Goal: Task Accomplishment & Management: Complete application form

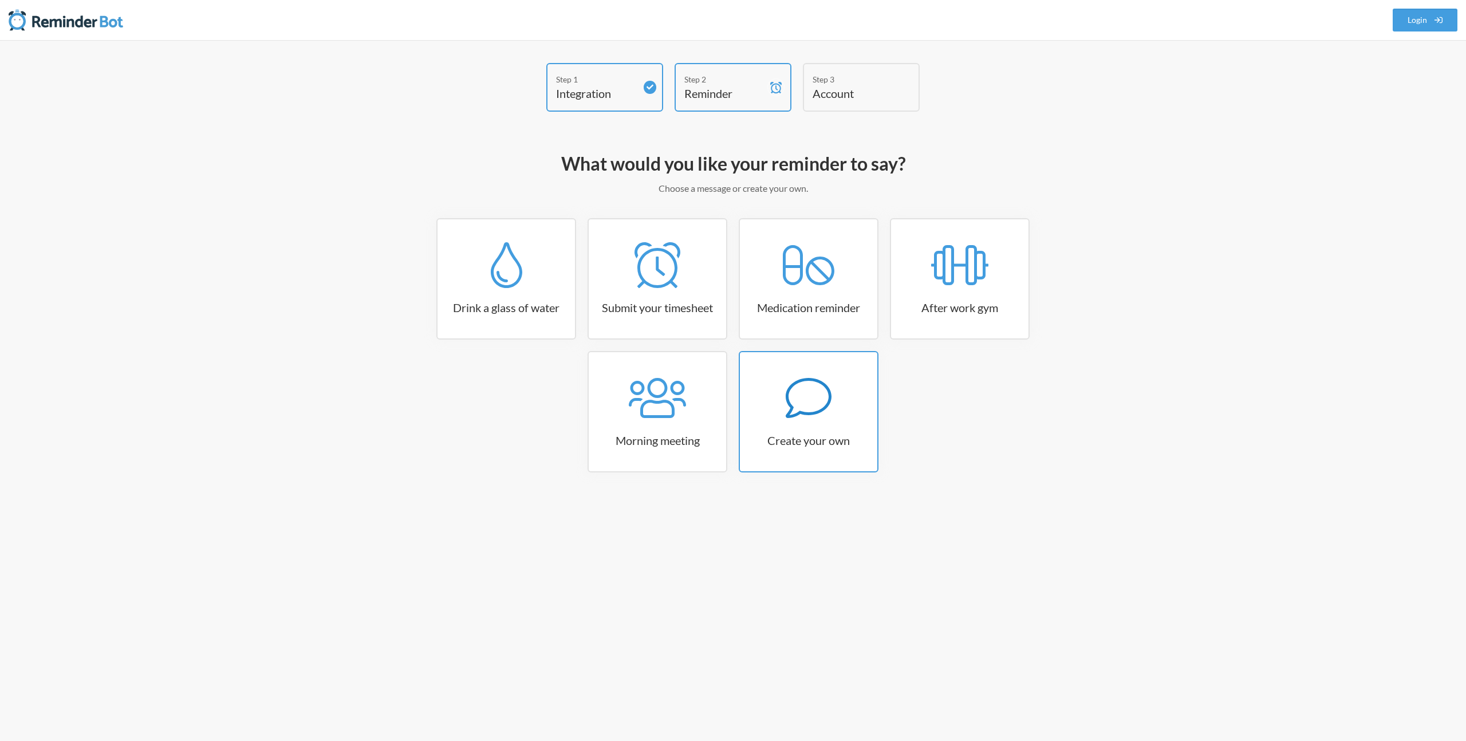
click at [811, 411] on icon at bounding box center [809, 398] width 46 height 46
select select "10:30:00"
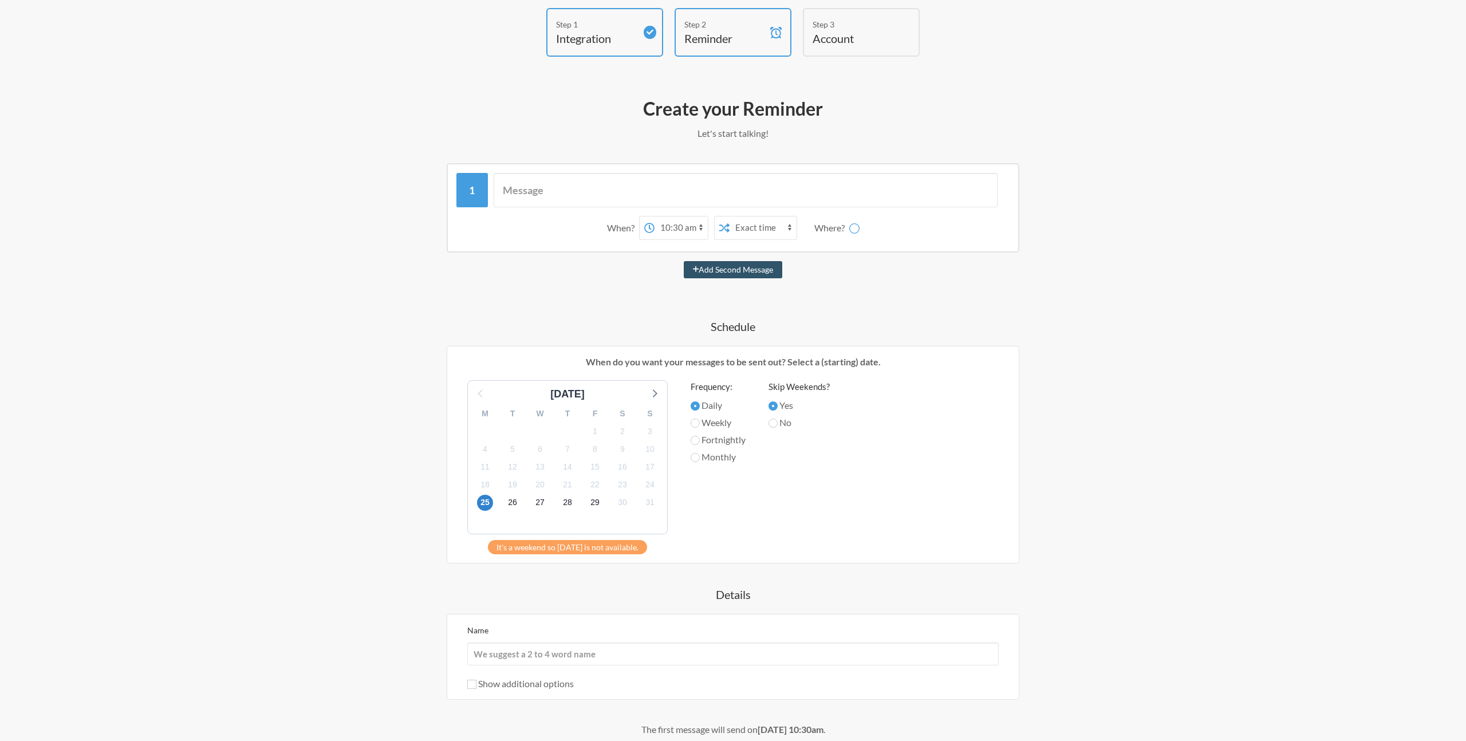
scroll to position [25, 0]
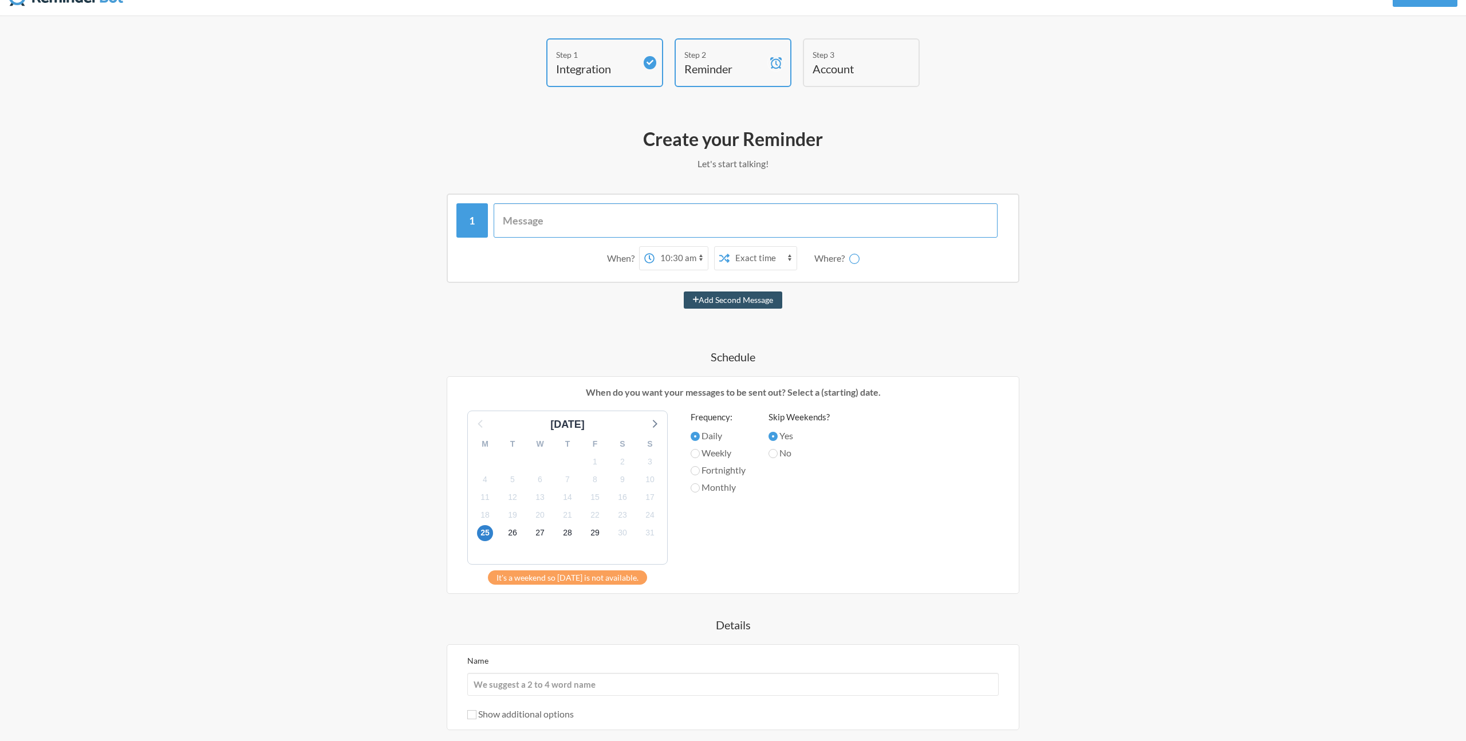
click at [553, 230] on input "text" at bounding box center [746, 220] width 505 height 34
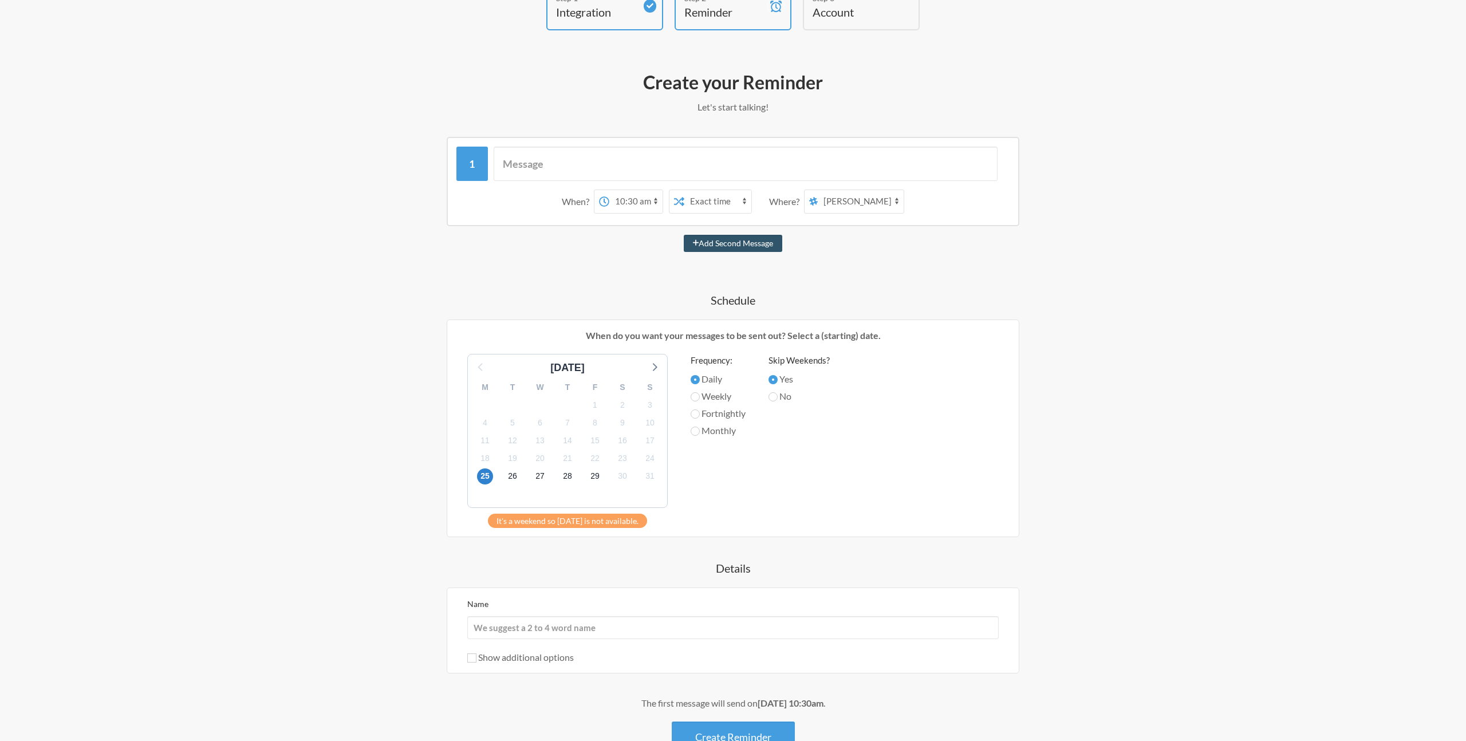
click at [858, 206] on select "ru_videos az_videos eng_videos az_vo_record all-video-prod-communication social…" at bounding box center [861, 201] width 86 height 23
select select "C09BYCS3S1F"
click at [819, 190] on select "ru_videos az_videos eng_videos az_vo_record all-video-prod-communication social…" at bounding box center [861, 201] width 86 height 23
click at [641, 202] on select "12:00 am 12:15 am 12:30 am 12:45 am 1:00 am 1:15 am 1:30 am 1:45 am 2:00 am 2:1…" at bounding box center [635, 201] width 53 height 23
select select "17:45:00"
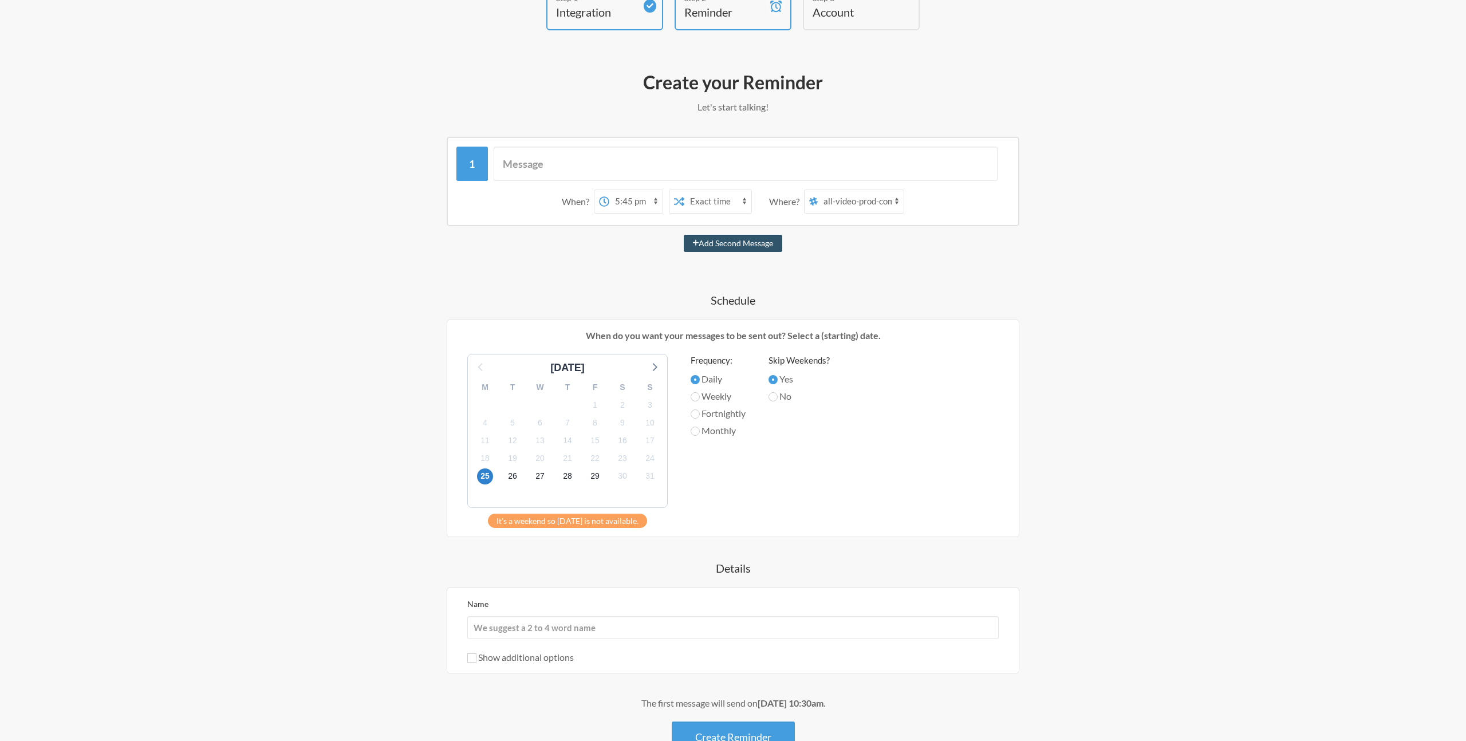
click at [609, 190] on select "12:00 am 12:15 am 12:30 am 12:45 am 1:00 am 1:15 am 1:30 am 1:45 am 2:00 am 2:1…" at bounding box center [635, 201] width 53 height 23
click at [698, 197] on select "Exact time Random time" at bounding box center [718, 201] width 67 height 23
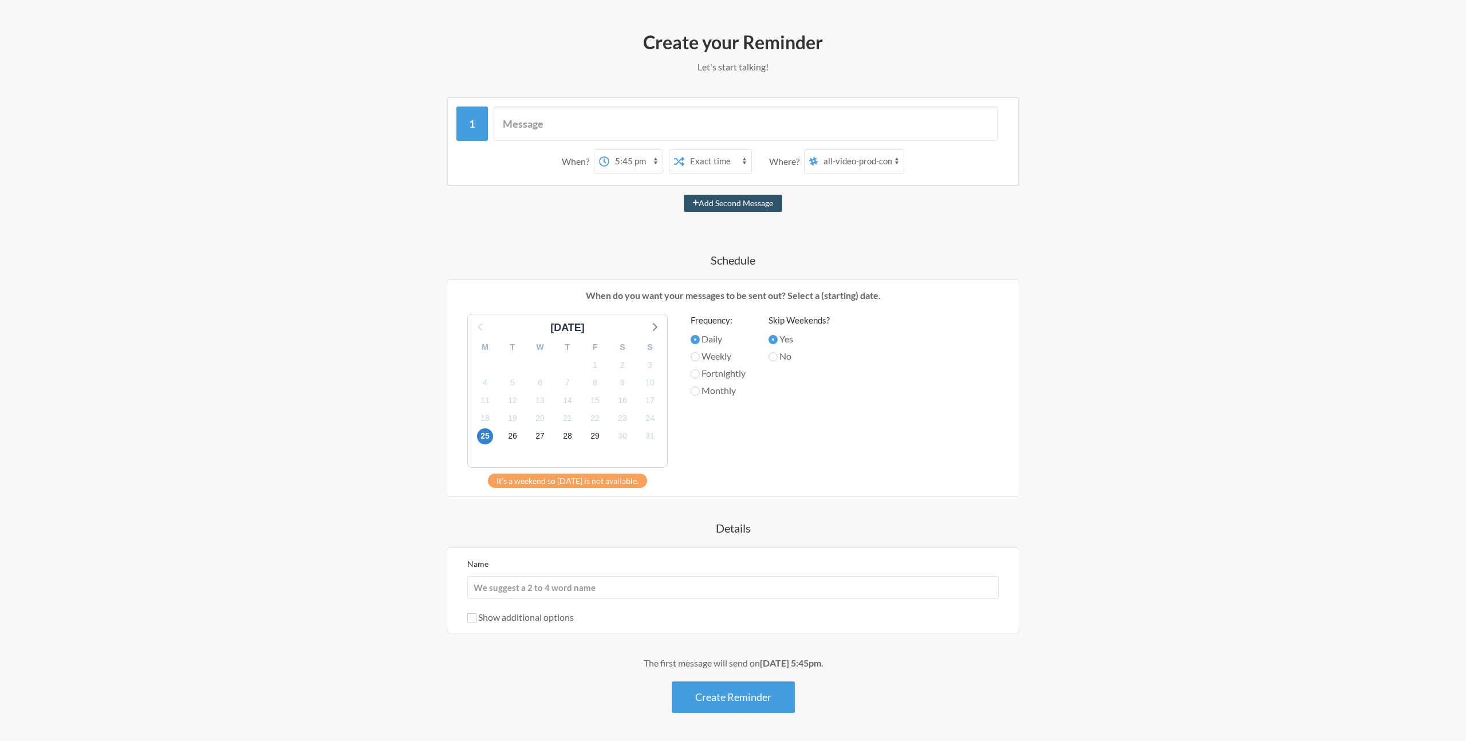
scroll to position [131, 0]
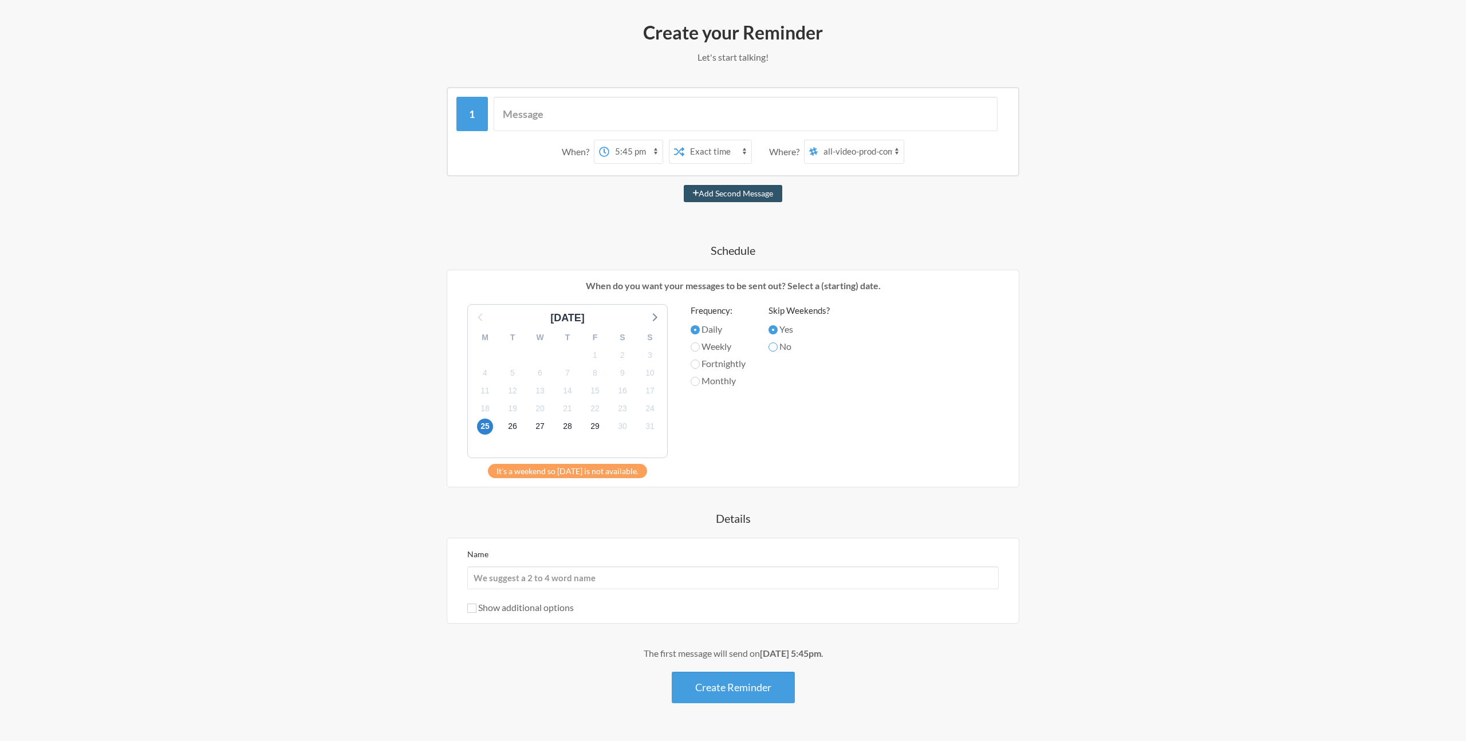
click at [777, 349] on input "No" at bounding box center [773, 347] width 9 height 9
radio input "true"
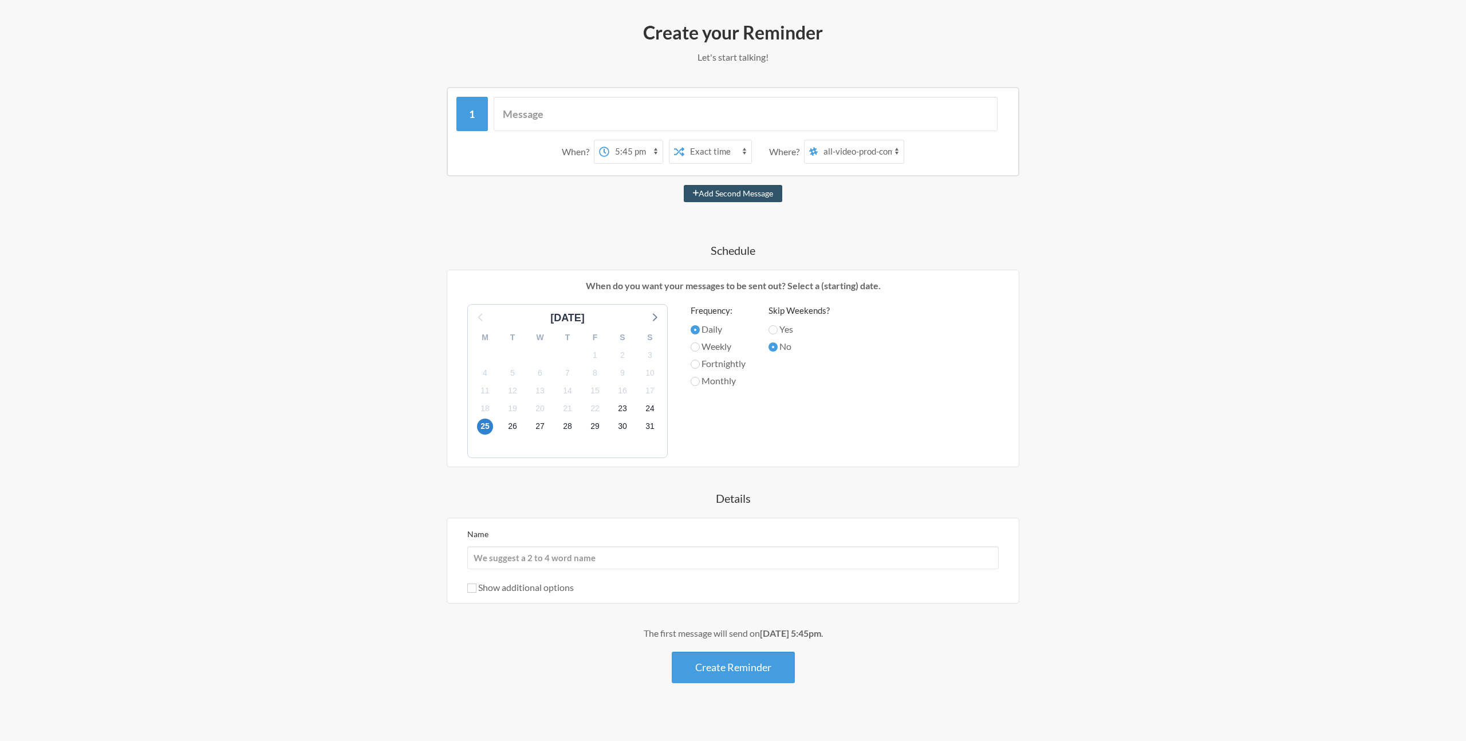
click at [701, 348] on label "Weekly" at bounding box center [718, 347] width 55 height 14
click at [700, 348] on input "Weekly" at bounding box center [695, 347] width 9 height 9
radio input "true"
click at [622, 427] on span "30" at bounding box center [623, 427] width 16 height 16
click at [622, 408] on span "23" at bounding box center [623, 409] width 16 height 16
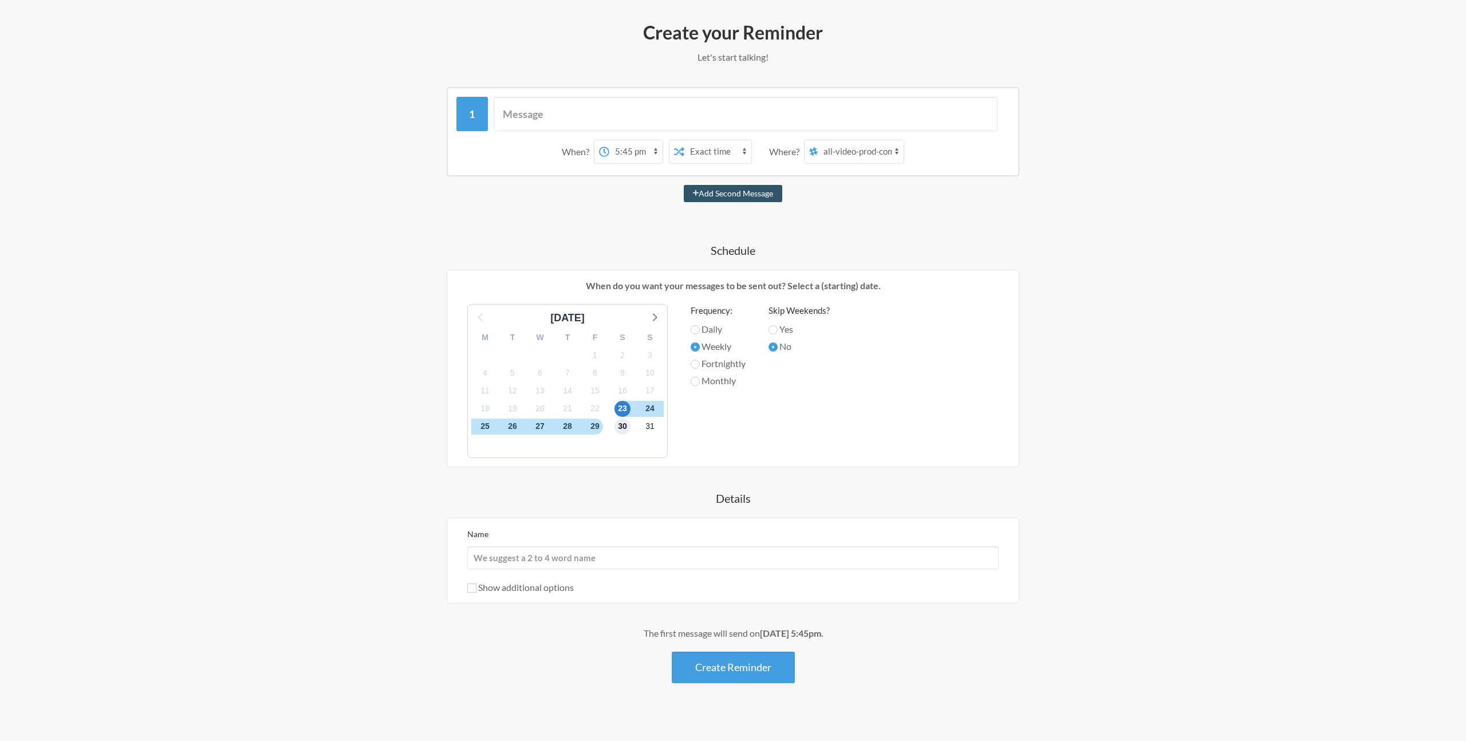
click at [618, 427] on span "30" at bounding box center [623, 427] width 16 height 16
click at [729, 366] on label "Fortnightly" at bounding box center [718, 364] width 55 height 14
click at [700, 366] on input "Fortnightly" at bounding box center [695, 364] width 9 height 9
radio input "true"
click at [721, 379] on label "Monthly" at bounding box center [718, 381] width 55 height 14
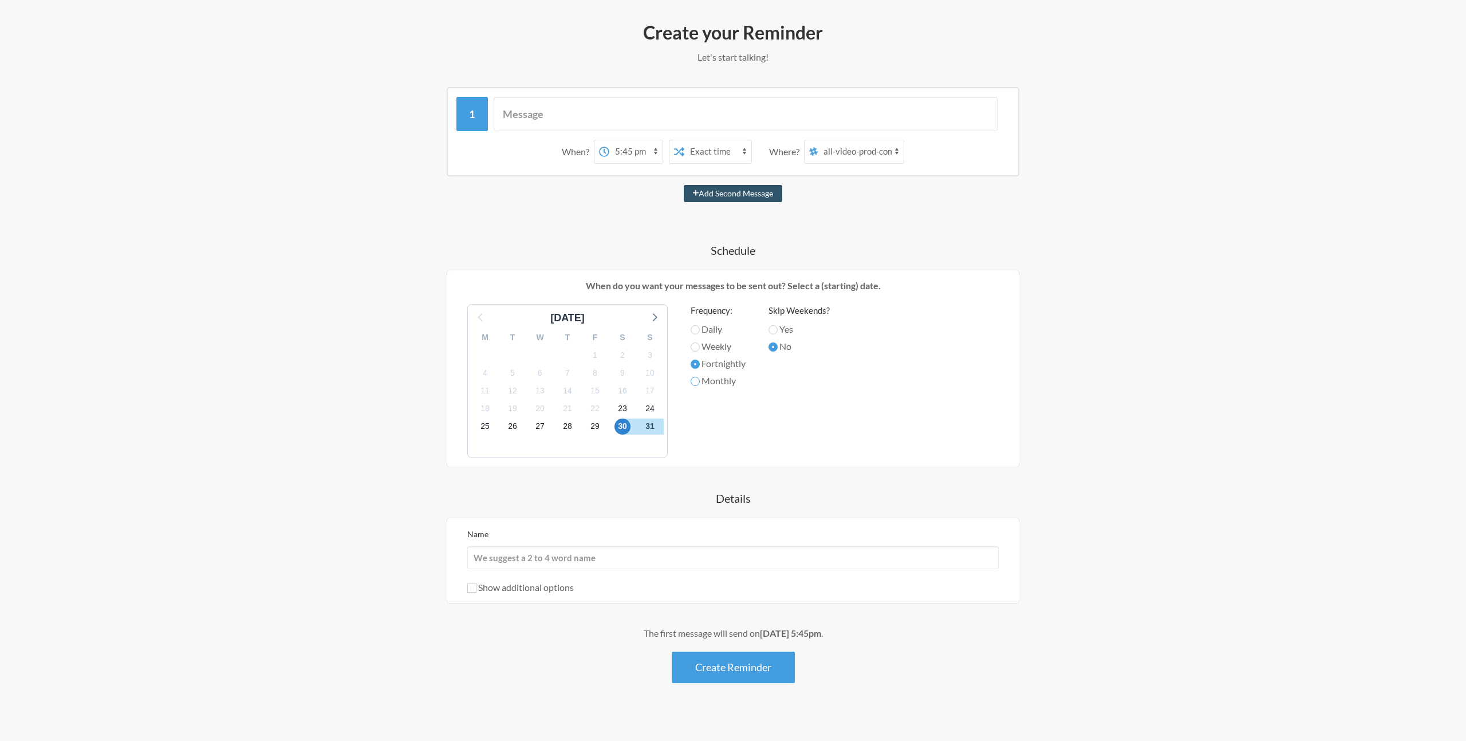
click at [700, 379] on input "Monthly" at bounding box center [695, 381] width 9 height 9
radio input "true"
click at [711, 329] on label "Daily" at bounding box center [718, 330] width 55 height 14
click at [700, 329] on input "Daily" at bounding box center [695, 329] width 9 height 9
radio input "true"
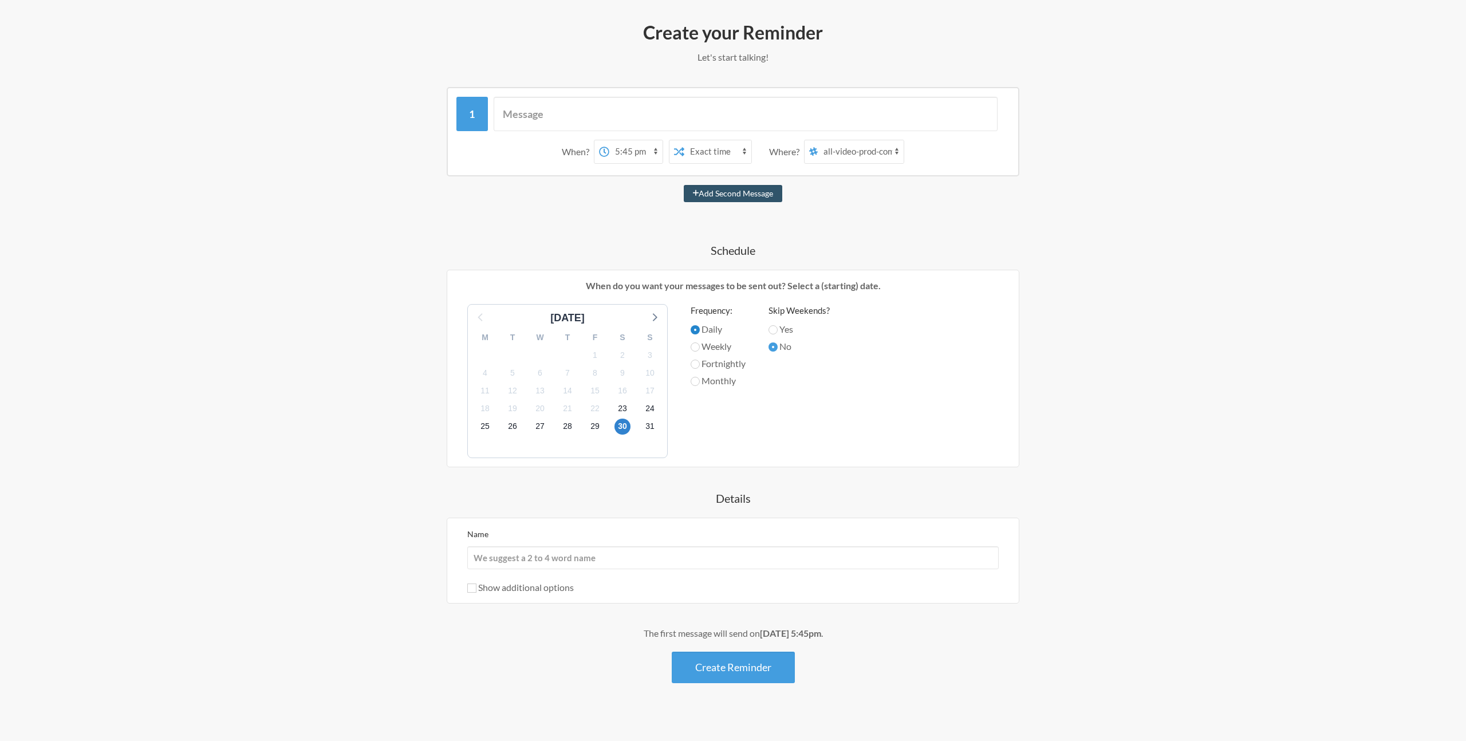
scroll to position [142, 0]
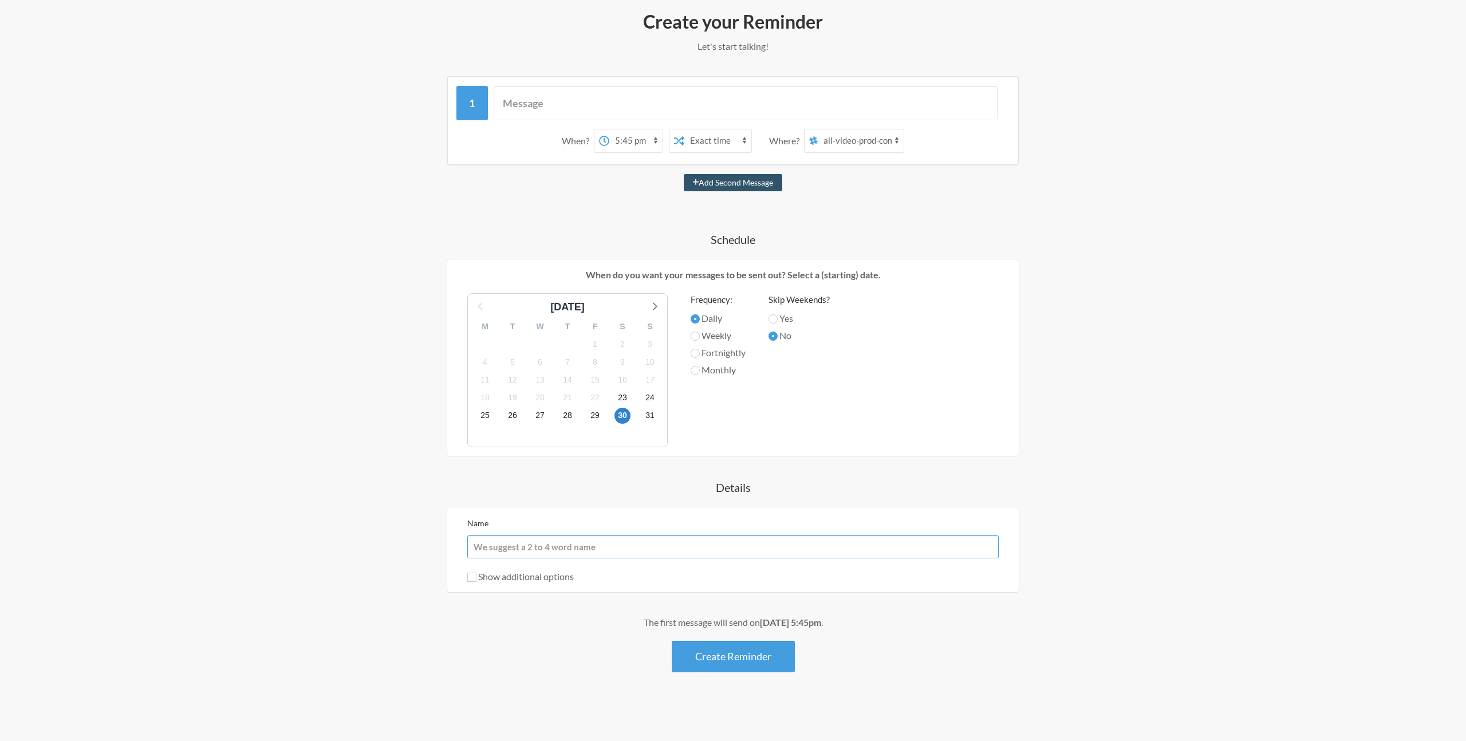
click at [662, 554] on input "Name" at bounding box center [733, 547] width 532 height 23
click at [392, 604] on div "Create your Reminder Let's start talking! Messages are not sending from this de…" at bounding box center [733, 361] width 687 height 714
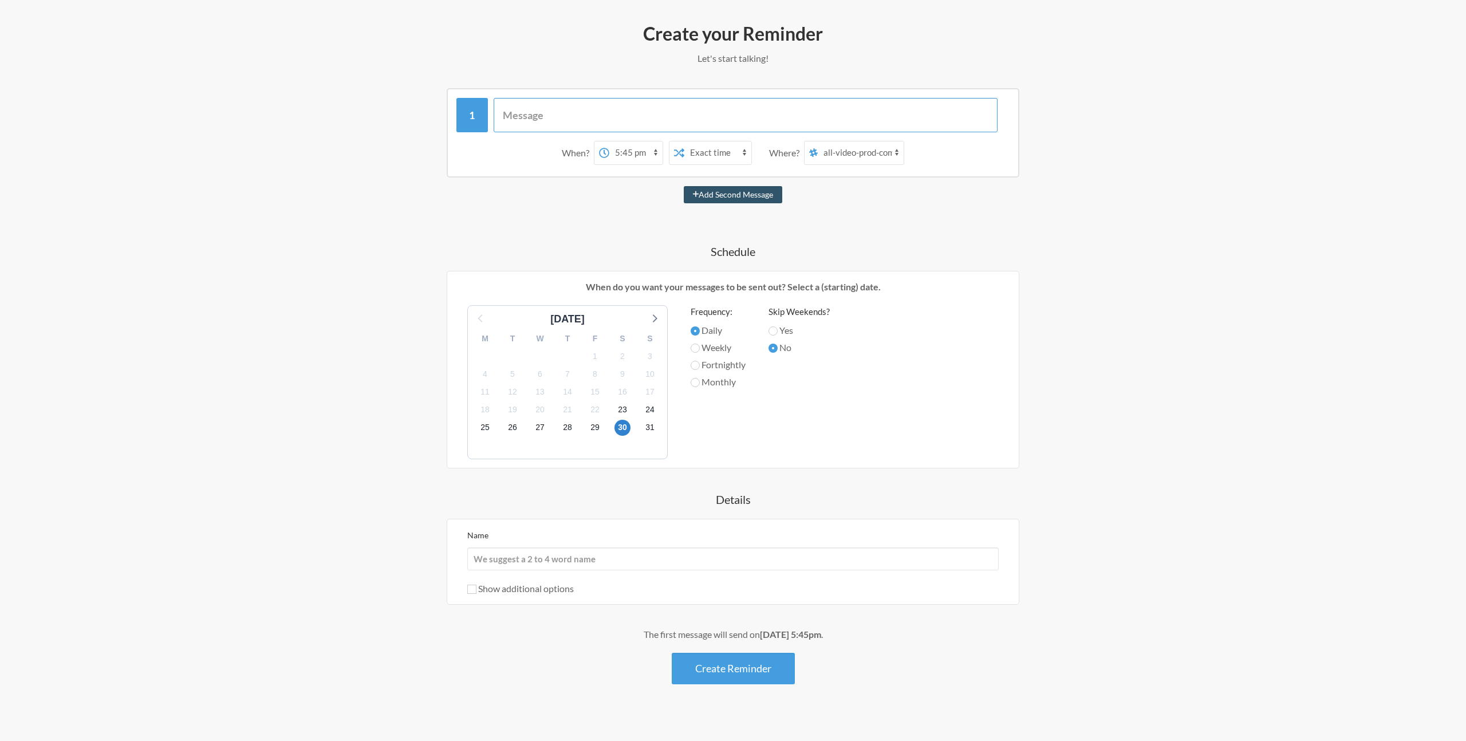
click at [548, 116] on input "text" at bounding box center [746, 115] width 505 height 34
click at [866, 115] on input "Время отправлять свои отчеты [PERSON_NAME] в [GEOGRAPHIC_DATA] за рабочий день." at bounding box center [746, 115] width 505 height 34
click at [777, 114] on input "Время отправлять свои отчеты [PERSON_NAME] в [GEOGRAPHIC_DATA] за рабочий день." at bounding box center [746, 115] width 505 height 34
click at [863, 115] on input "Время отправлять свои отчеты [PERSON_NAME] в [GEOGRAPHIC_DATA] за рабочий день." at bounding box center [746, 115] width 505 height 34
type input "Время отправлять свои отчеты [PERSON_NAME] в [GEOGRAPHIC_DATA] за рабочий день."
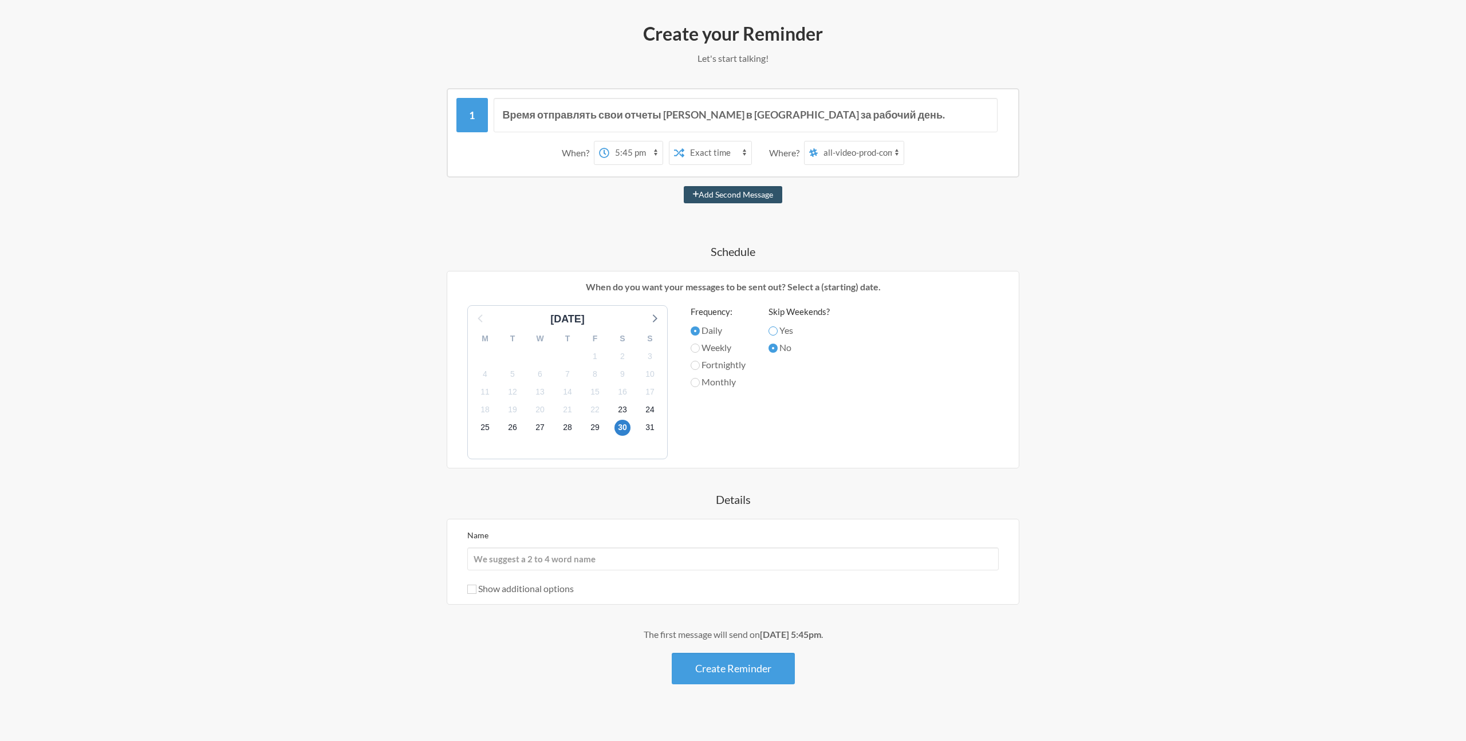
click at [777, 329] on input "Yes" at bounding box center [773, 331] width 9 height 9
radio input "true"
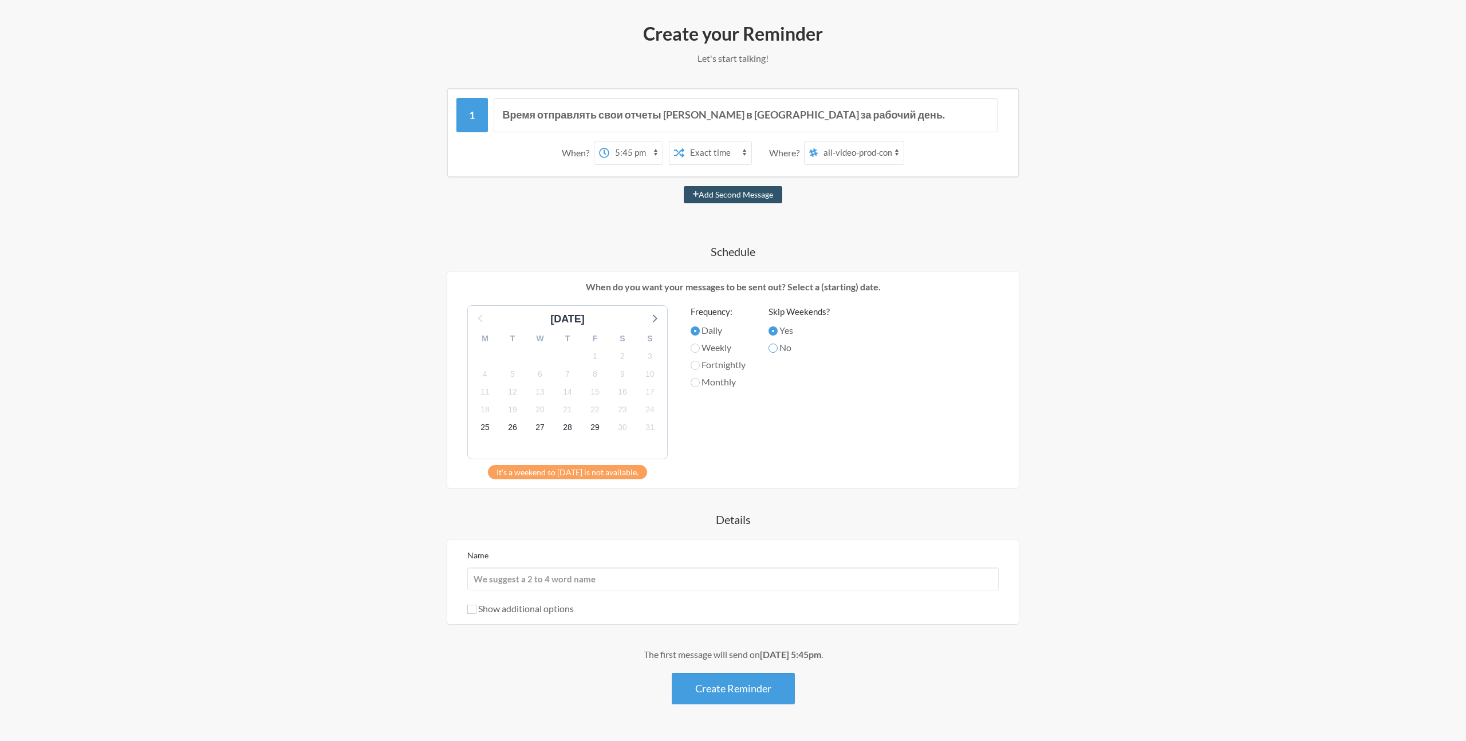
click at [778, 348] on input "No" at bounding box center [773, 348] width 9 height 9
radio input "true"
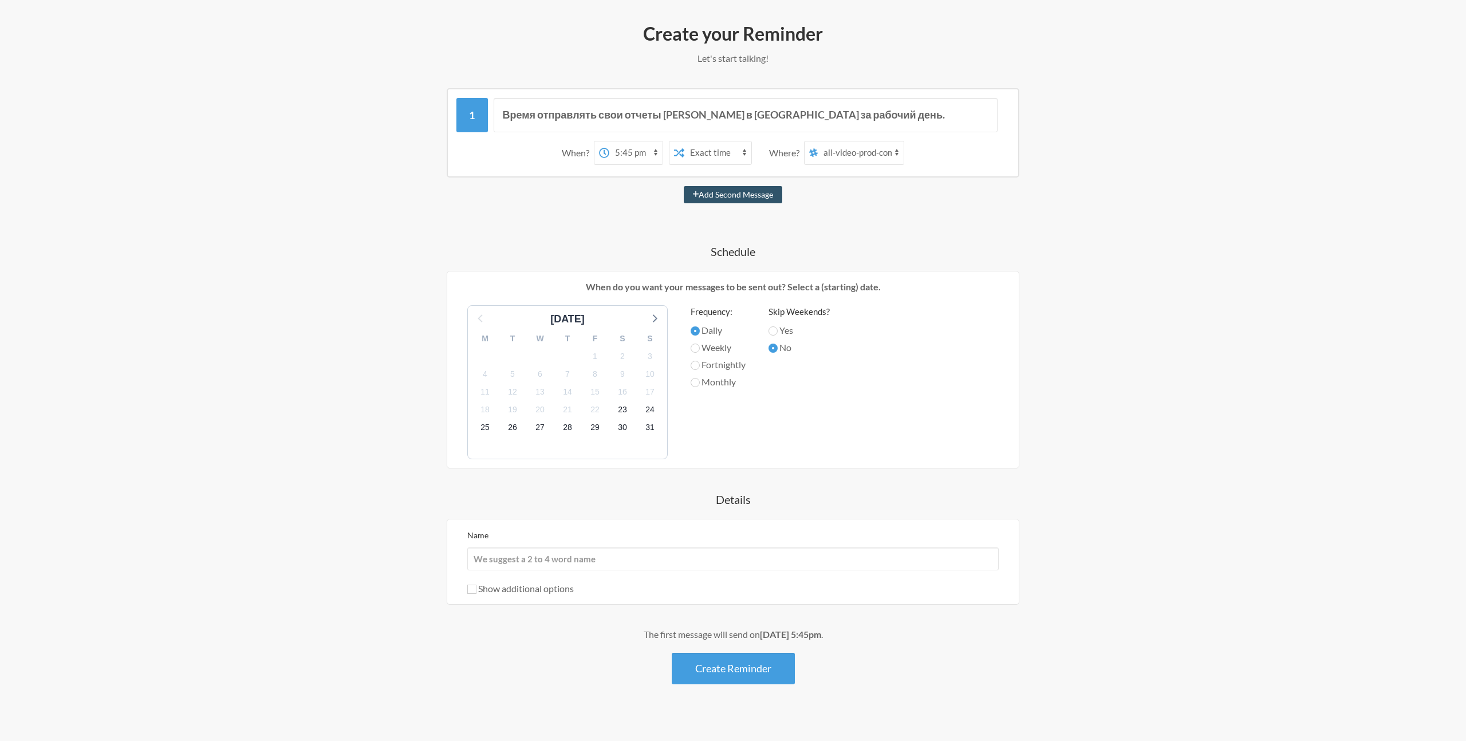
click at [713, 351] on label "Weekly" at bounding box center [718, 348] width 55 height 14
click at [700, 351] on input "Weekly" at bounding box center [695, 348] width 9 height 9
radio input "true"
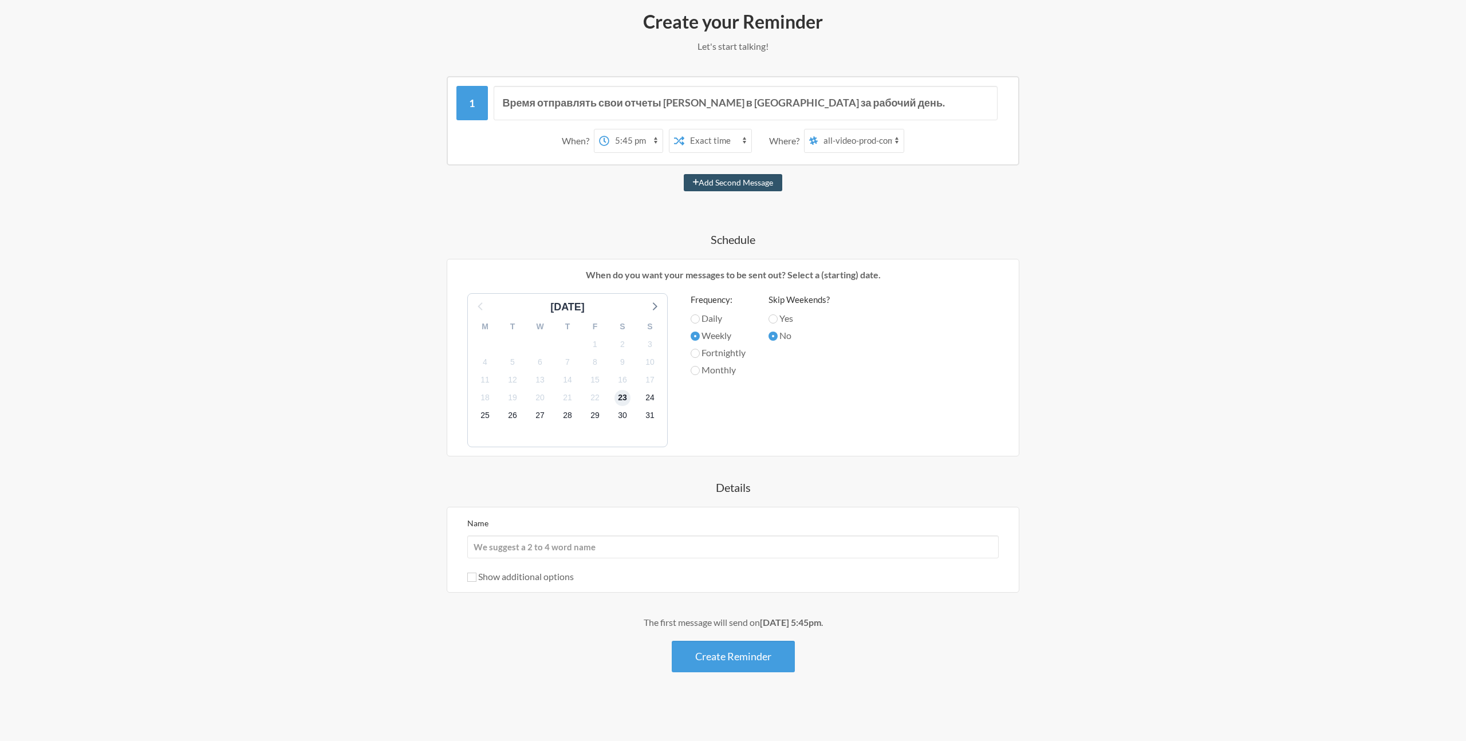
click at [622, 398] on span "23" at bounding box center [623, 398] width 16 height 16
click at [651, 423] on span "31" at bounding box center [650, 416] width 16 height 16
click at [625, 415] on span "30" at bounding box center [623, 416] width 16 height 16
click at [622, 396] on span "23" at bounding box center [623, 398] width 16 height 16
click at [622, 422] on span "30" at bounding box center [623, 416] width 16 height 16
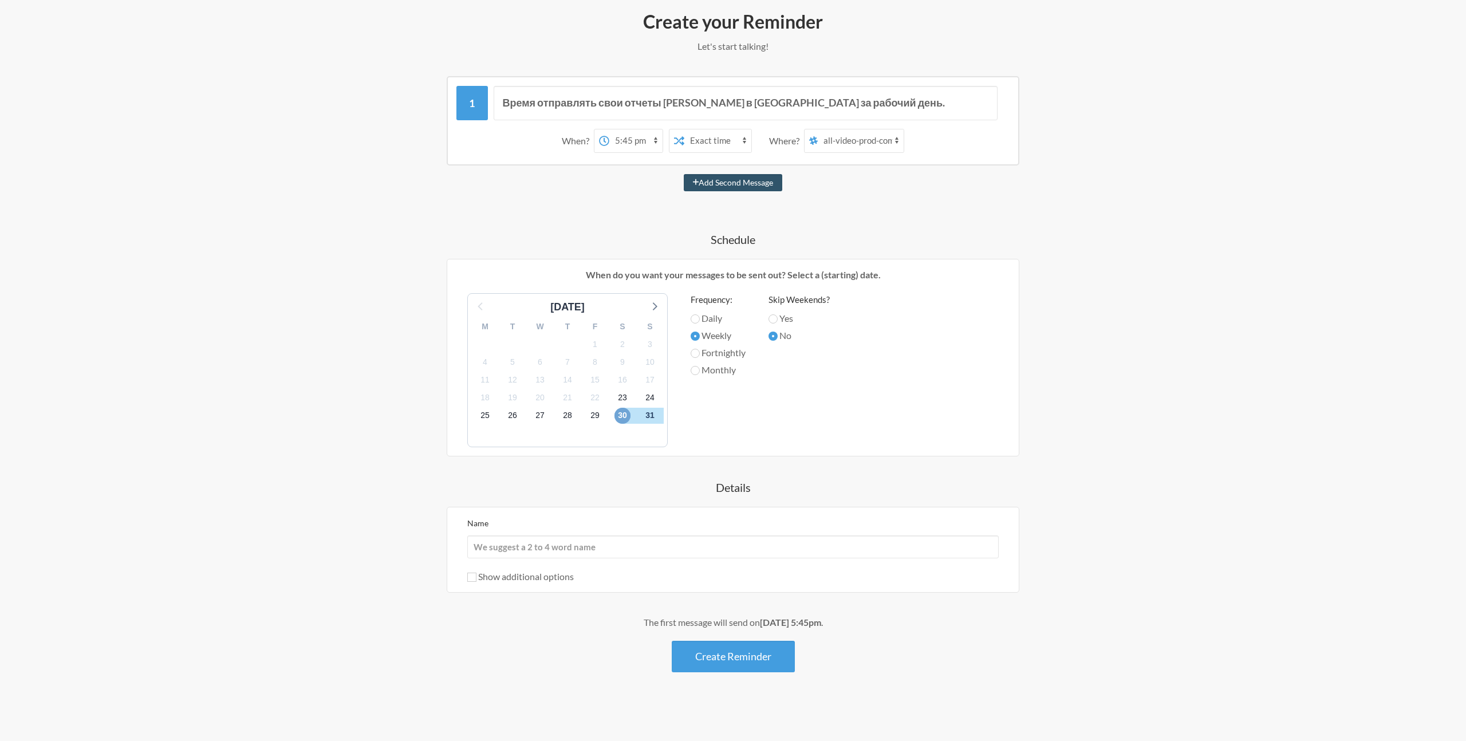
click at [621, 410] on span "30" at bounding box center [623, 416] width 16 height 16
click at [621, 395] on span "23" at bounding box center [623, 398] width 16 height 16
click at [622, 415] on span "30" at bounding box center [623, 416] width 16 height 16
click at [622, 401] on span "23" at bounding box center [623, 398] width 16 height 16
click at [647, 402] on span "24" at bounding box center [650, 398] width 16 height 16
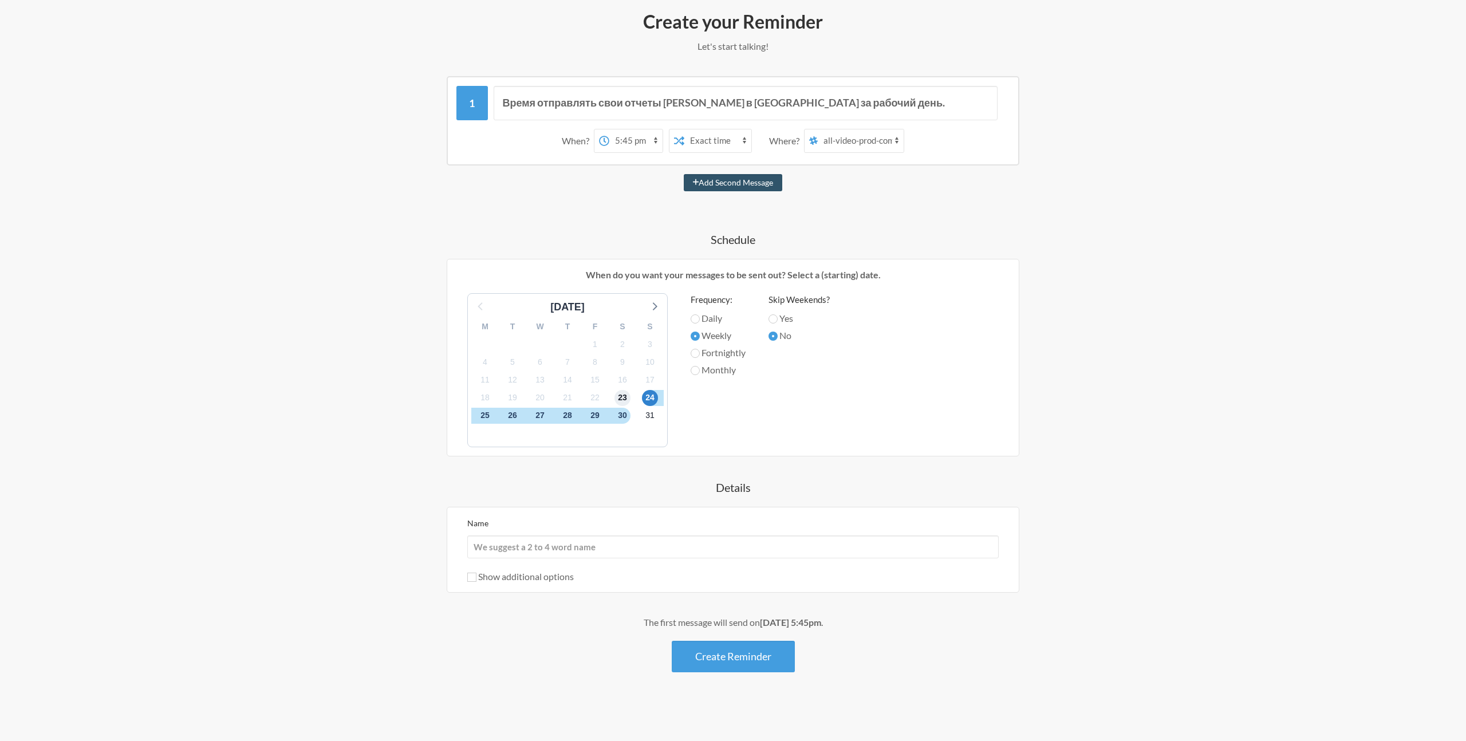
click at [628, 399] on span "23" at bounding box center [623, 398] width 16 height 16
click at [696, 351] on input "Fortnightly" at bounding box center [695, 353] width 9 height 9
radio input "true"
click at [717, 365] on label "Monthly" at bounding box center [718, 370] width 55 height 14
click at [700, 366] on input "Monthly" at bounding box center [695, 370] width 9 height 9
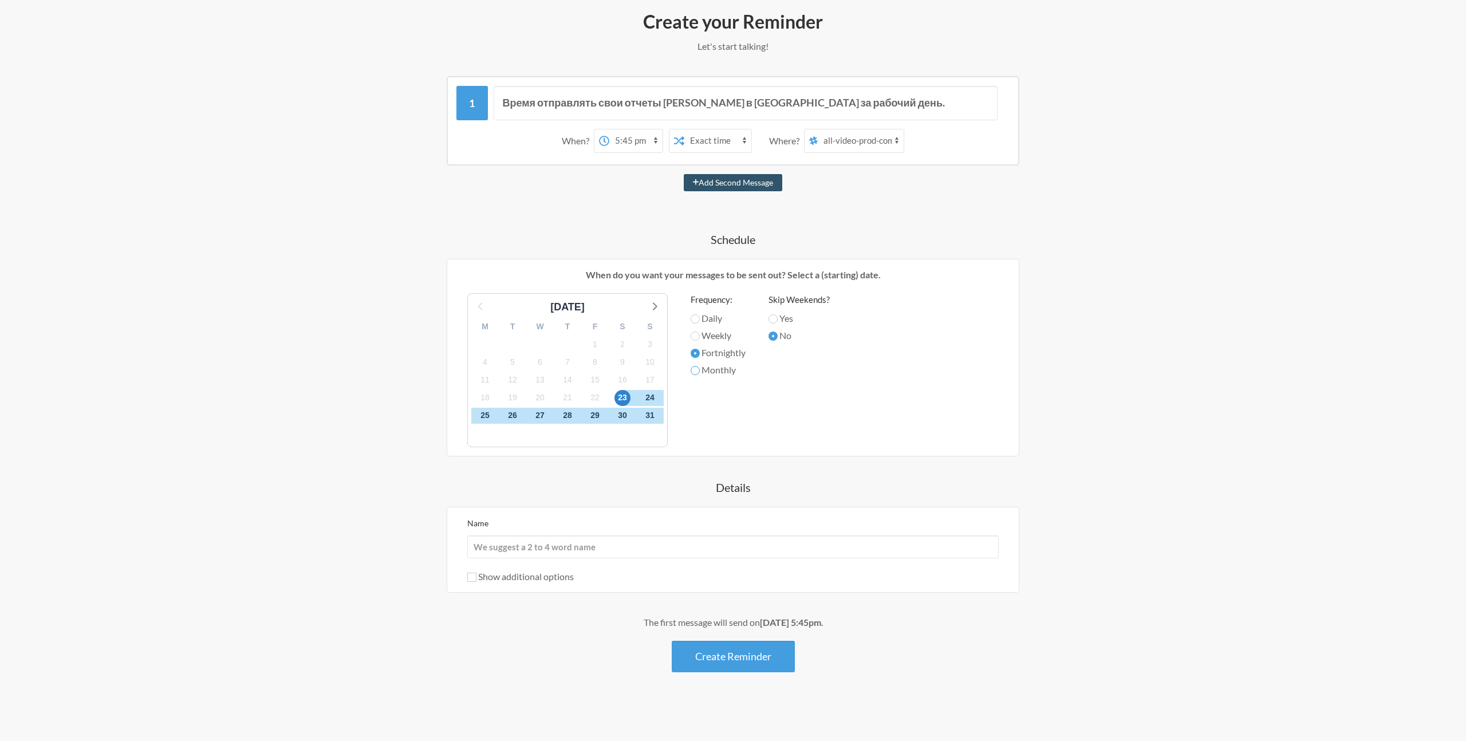
radio input "true"
click at [703, 312] on label "Daily" at bounding box center [718, 319] width 55 height 14
click at [700, 314] on input "Daily" at bounding box center [695, 318] width 9 height 9
radio input "true"
click at [626, 416] on span "30" at bounding box center [623, 416] width 16 height 16
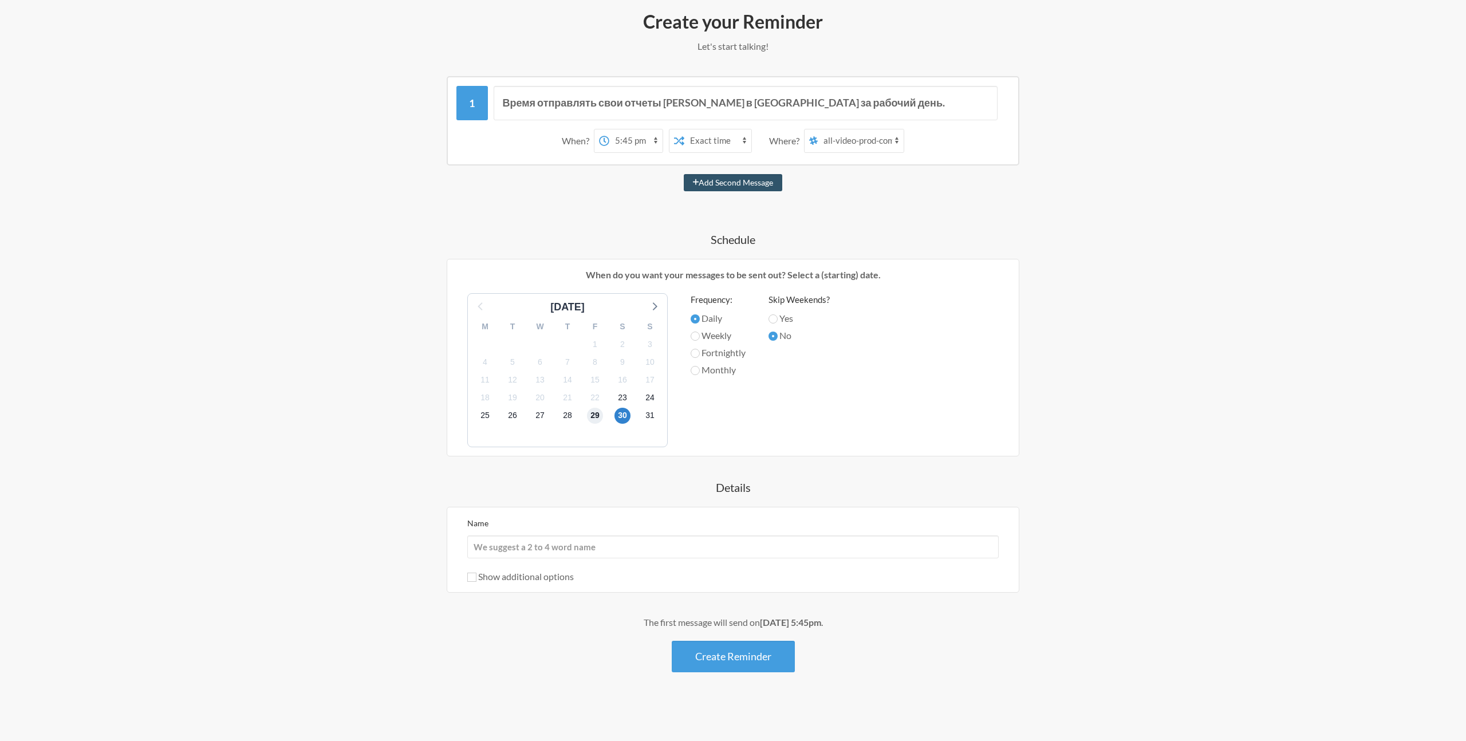
click at [597, 415] on span "29" at bounding box center [595, 416] width 16 height 16
click at [620, 406] on div "23" at bounding box center [622, 398] width 27 height 18
click at [701, 331] on label "Weekly" at bounding box center [718, 336] width 55 height 14
click at [700, 332] on input "Weekly" at bounding box center [695, 336] width 9 height 9
radio input "true"
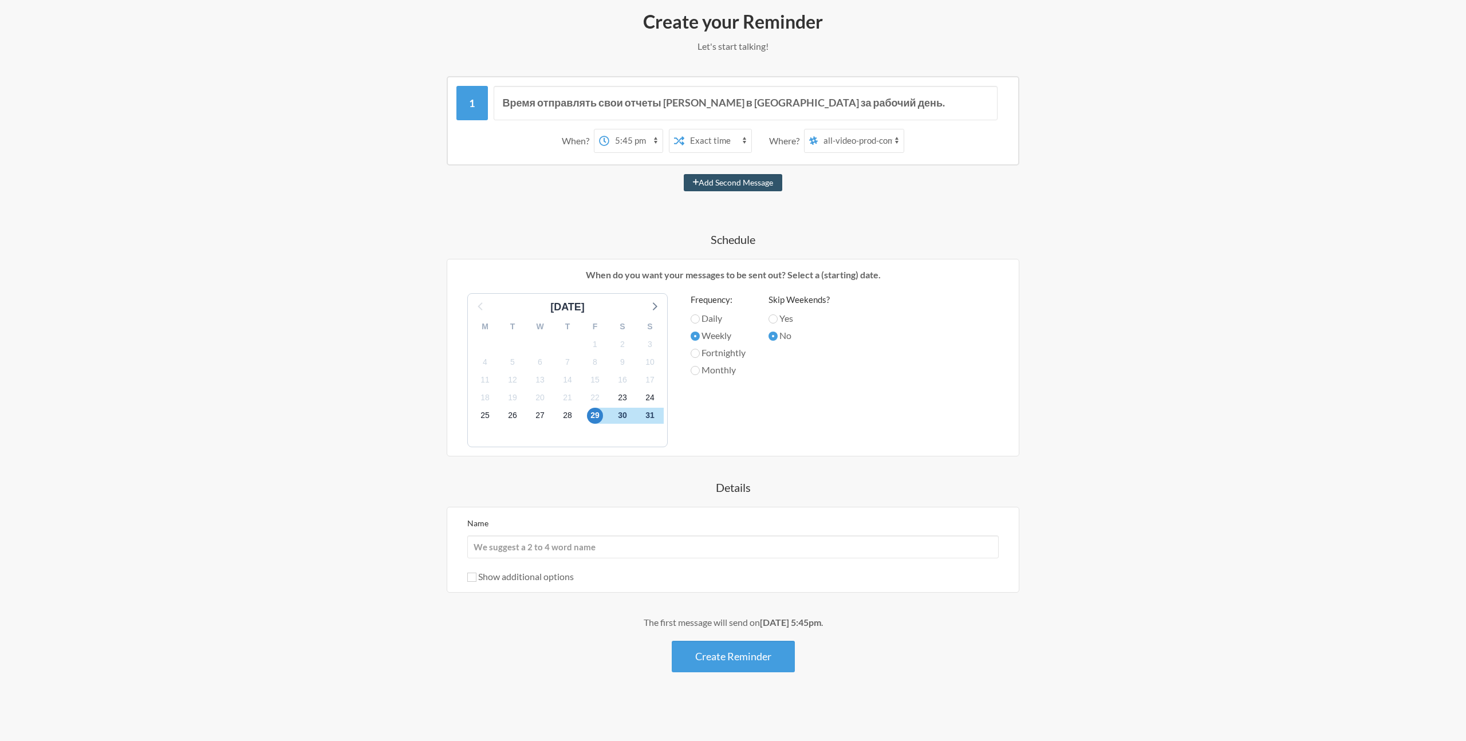
click at [528, 411] on div "27" at bounding box center [539, 416] width 27 height 18
click at [511, 414] on span "26" at bounding box center [513, 416] width 16 height 16
click at [484, 414] on span "25" at bounding box center [485, 416] width 16 height 16
click at [622, 395] on span "23" at bounding box center [623, 398] width 16 height 16
click at [627, 414] on span "30" at bounding box center [623, 416] width 16 height 16
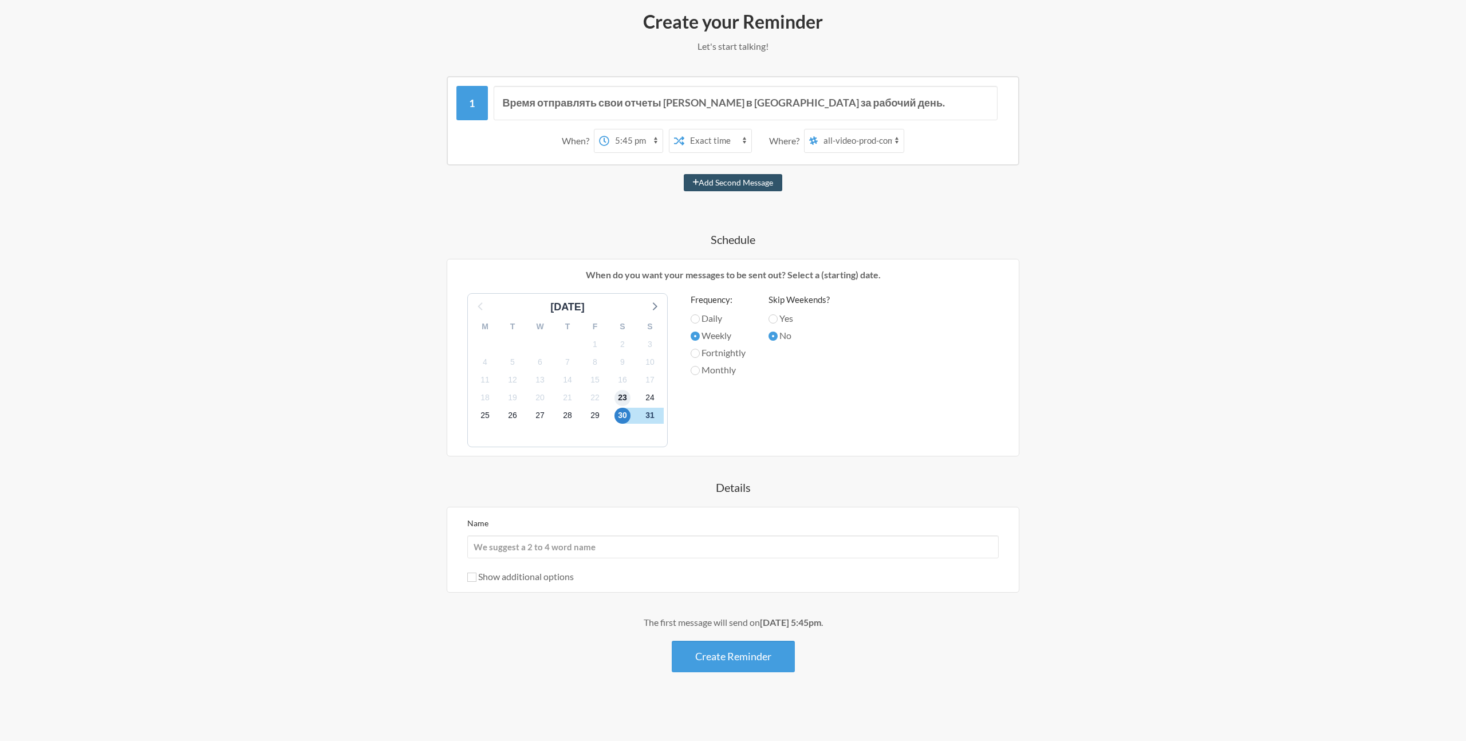
click at [623, 399] on span "23" at bounding box center [623, 398] width 16 height 16
click at [599, 415] on span "29" at bounding box center [595, 416] width 16 height 16
click at [613, 414] on div "30" at bounding box center [622, 416] width 27 height 18
click at [656, 311] on icon at bounding box center [654, 305] width 15 height 15
click at [479, 309] on icon at bounding box center [481, 305] width 15 height 15
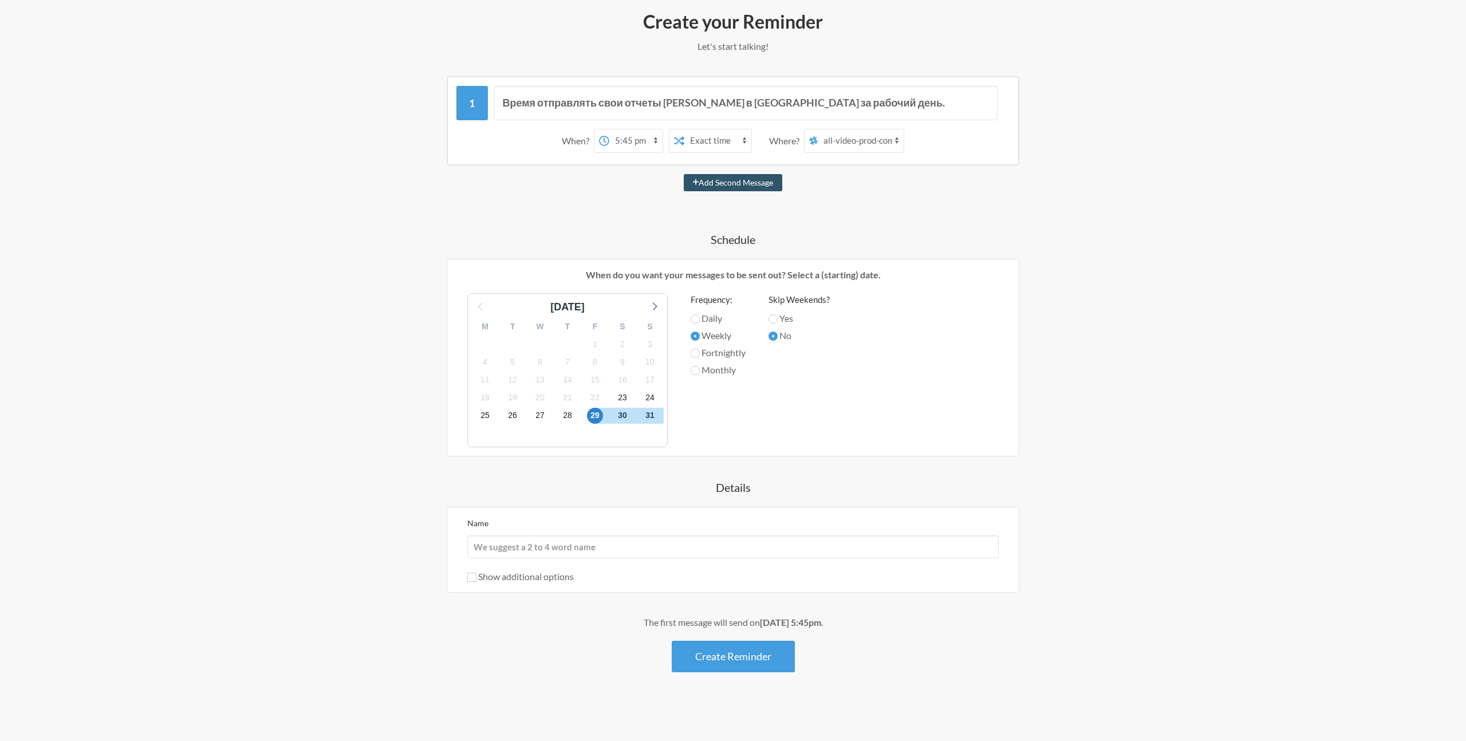
click at [728, 365] on label "Monthly" at bounding box center [718, 370] width 55 height 14
click at [700, 366] on input "Monthly" at bounding box center [695, 370] width 9 height 9
radio input "true"
click at [722, 349] on label "Fortnightly" at bounding box center [718, 353] width 55 height 14
click at [700, 349] on input "Fortnightly" at bounding box center [695, 353] width 9 height 9
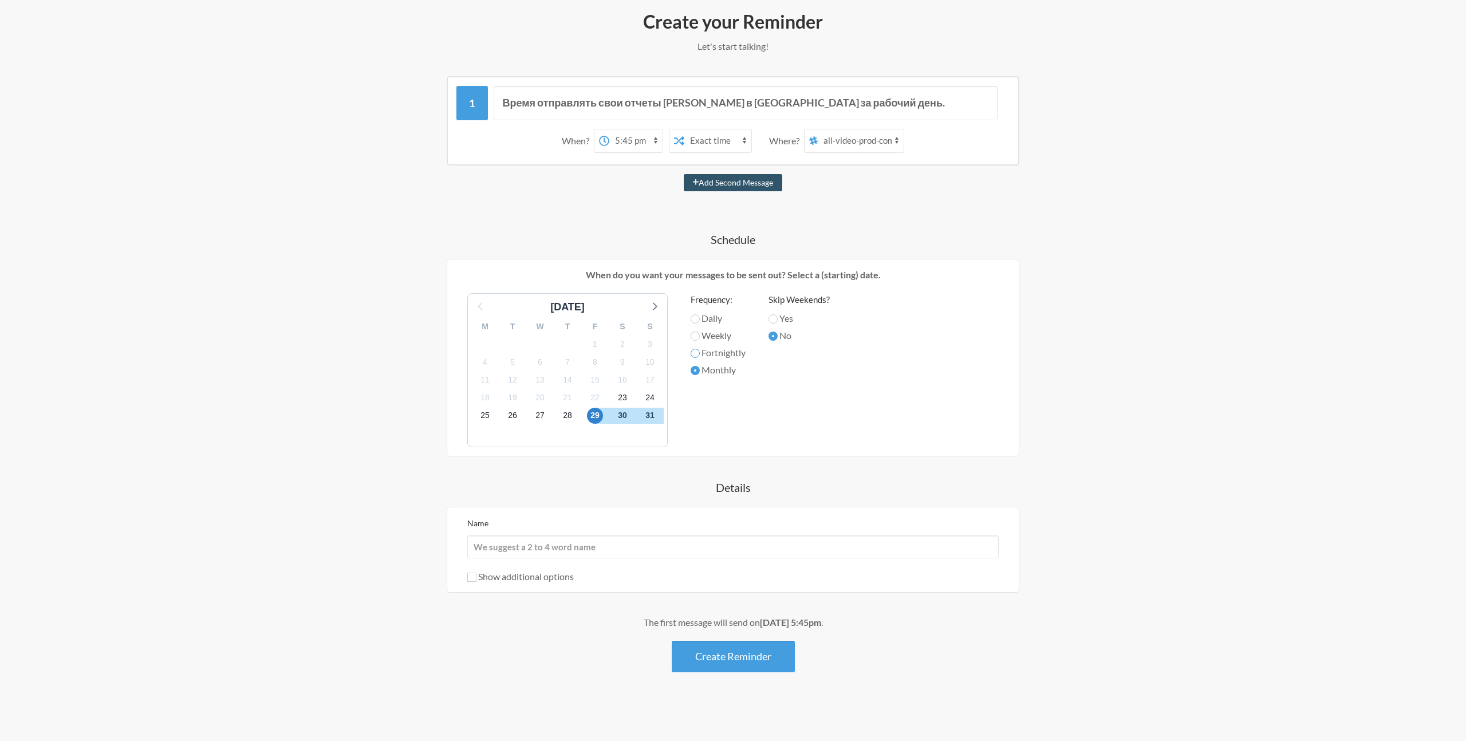
radio input "true"
click at [716, 368] on label "Monthly" at bounding box center [718, 370] width 55 height 14
click at [700, 368] on input "Monthly" at bounding box center [695, 370] width 9 height 9
radio input "true"
click at [567, 422] on span "28" at bounding box center [568, 416] width 16 height 16
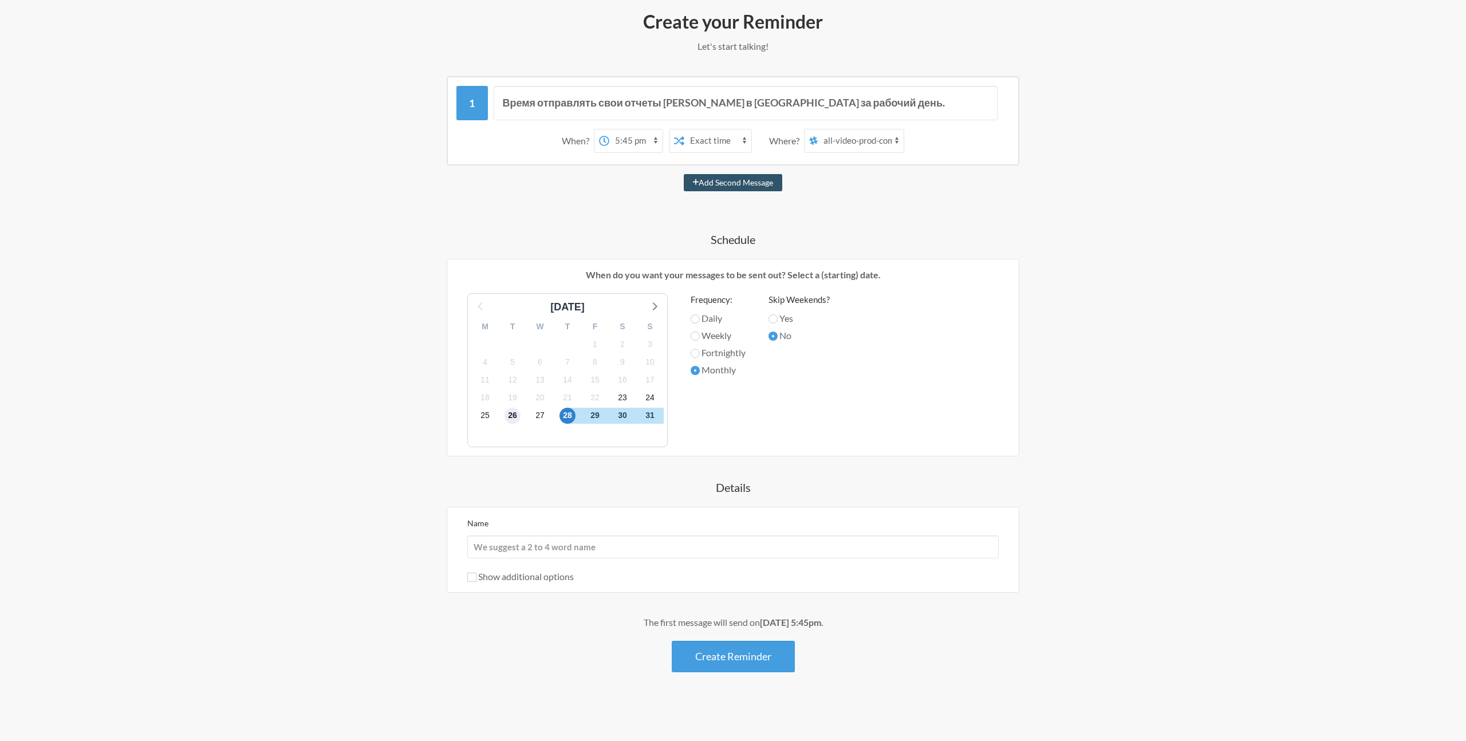
click at [509, 412] on span "26" at bounding box center [513, 416] width 16 height 16
click at [707, 314] on label "Daily" at bounding box center [718, 319] width 55 height 14
click at [700, 314] on input "Daily" at bounding box center [695, 318] width 9 height 9
radio input "true"
click at [581, 414] on div "29" at bounding box center [594, 416] width 27 height 18
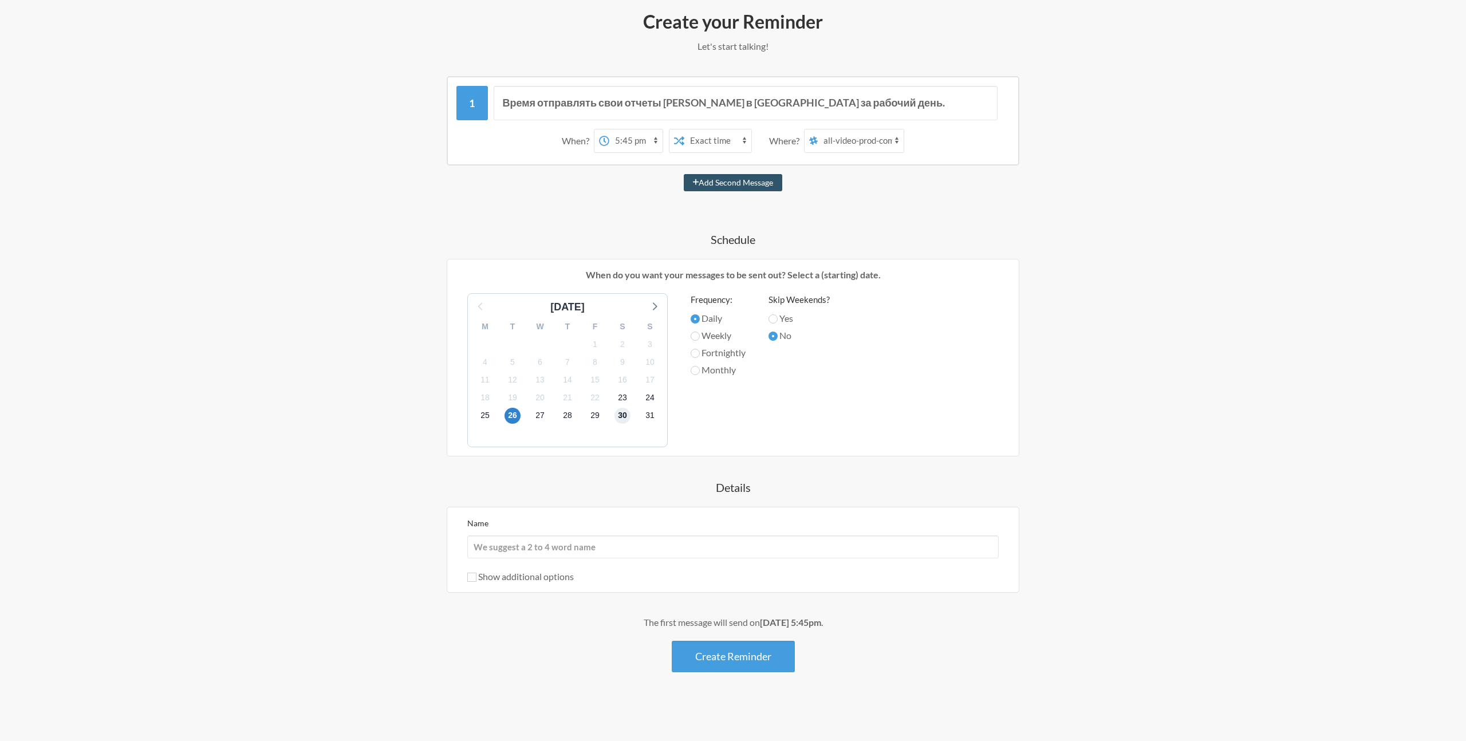
click at [619, 418] on span "30" at bounding box center [623, 416] width 16 height 16
click at [788, 317] on label "Yes" at bounding box center [799, 319] width 61 height 14
click at [778, 317] on input "Yes" at bounding box center [773, 318] width 9 height 9
radio input "true"
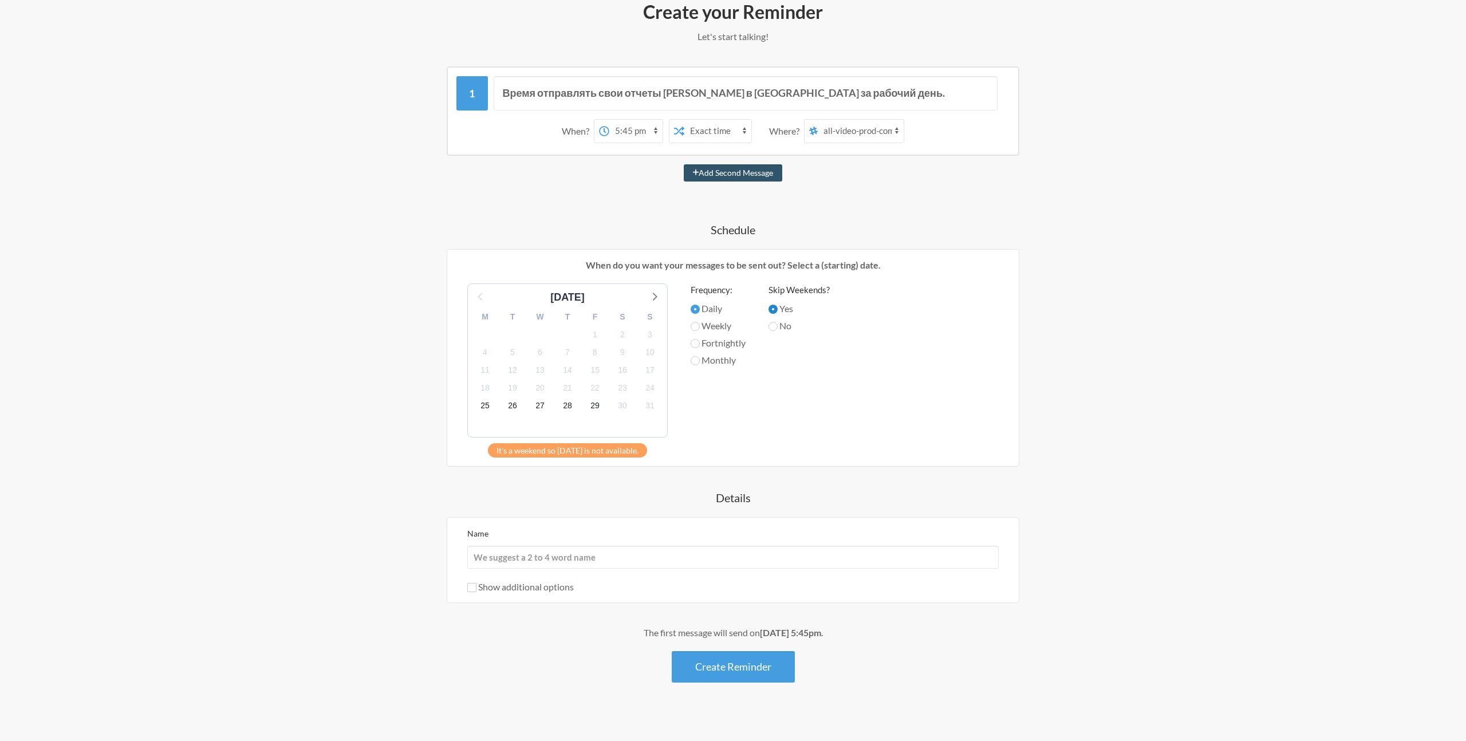
scroll to position [153, 0]
click at [778, 322] on input "No" at bounding box center [773, 325] width 9 height 9
radio input "true"
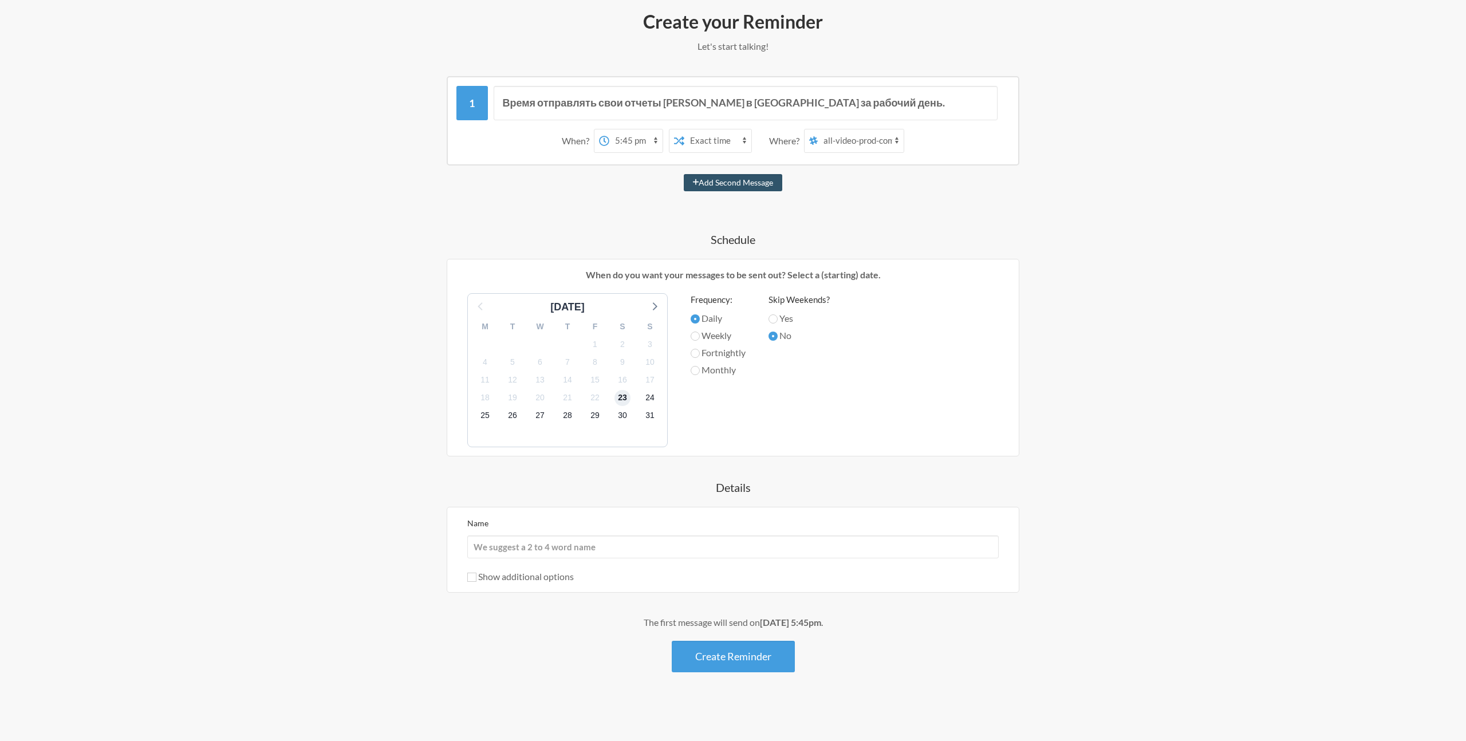
click at [620, 402] on span "23" at bounding box center [623, 398] width 16 height 16
click at [483, 414] on span "25" at bounding box center [485, 416] width 16 height 16
click at [627, 403] on span "23" at bounding box center [623, 398] width 16 height 16
click at [695, 339] on input "Weekly" at bounding box center [695, 336] width 9 height 9
radio input "true"
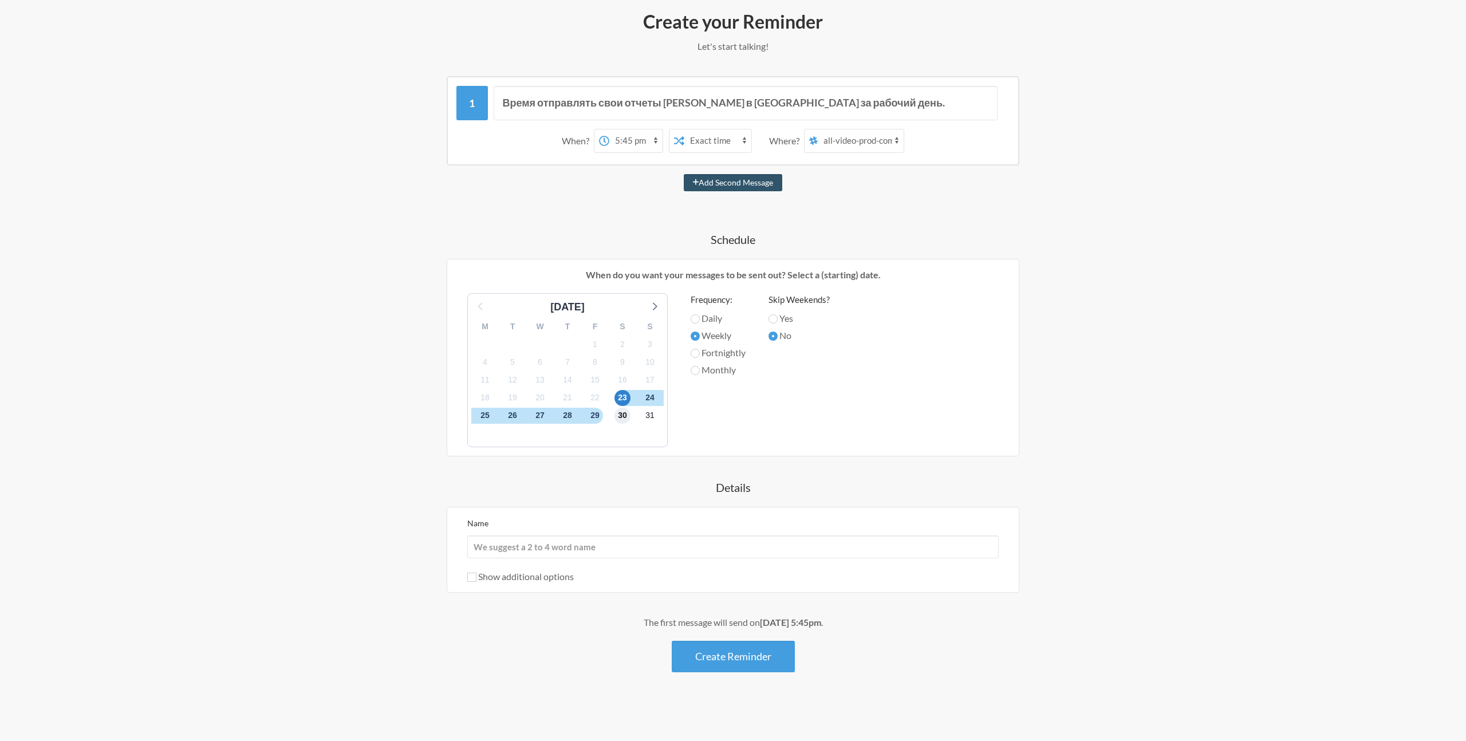
click at [625, 420] on span "30" at bounding box center [623, 416] width 16 height 16
click at [623, 398] on span "23" at bounding box center [623, 398] width 16 height 16
click at [652, 399] on span "24" at bounding box center [650, 398] width 16 height 16
click at [652, 412] on span "31" at bounding box center [650, 416] width 16 height 16
click at [483, 414] on span "25" at bounding box center [485, 416] width 16 height 16
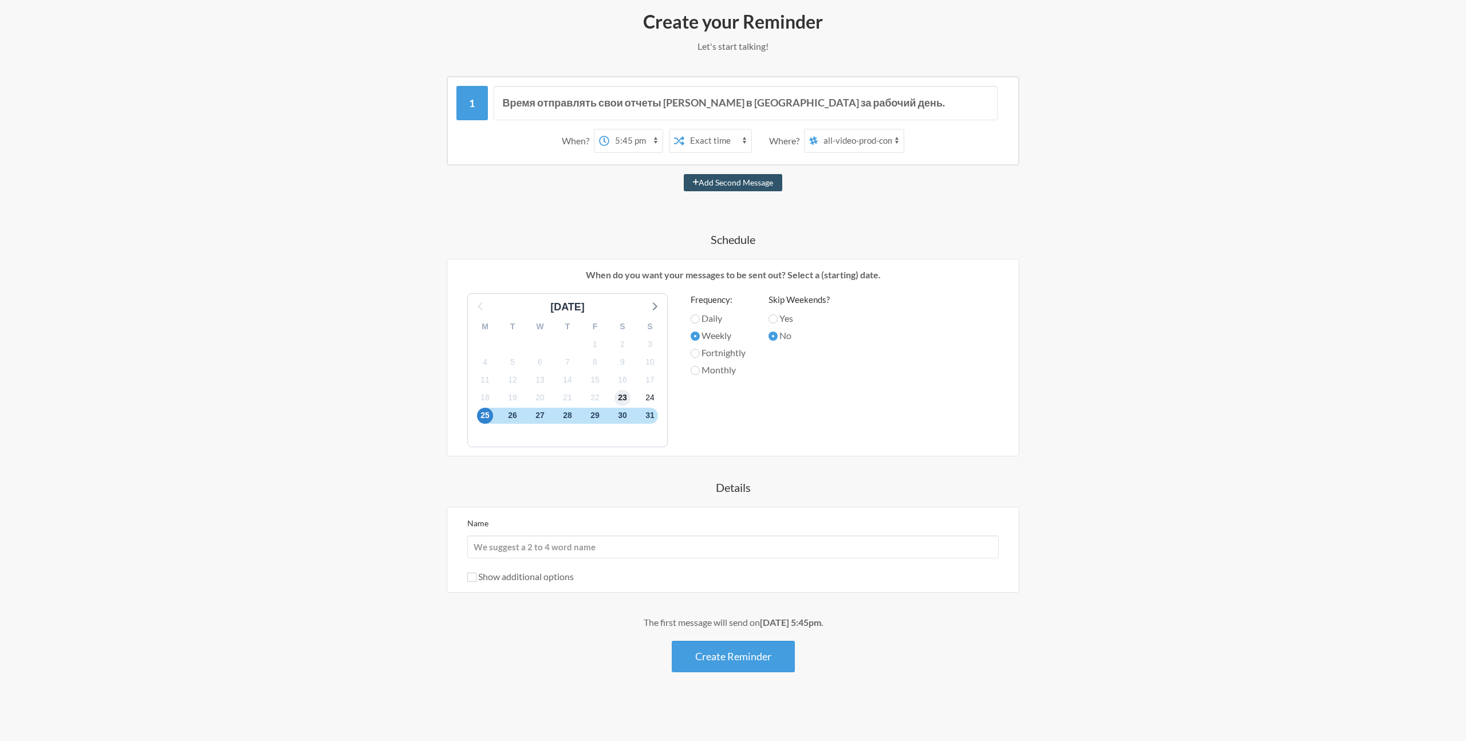
click at [621, 402] on span "23" at bounding box center [623, 398] width 16 height 16
click at [702, 316] on label "Daily" at bounding box center [718, 319] width 55 height 14
click at [700, 316] on input "Daily" at bounding box center [695, 318] width 9 height 9
radio input "true"
click at [771, 391] on div "Skip Weekends? Yes No" at bounding box center [799, 367] width 61 height 148
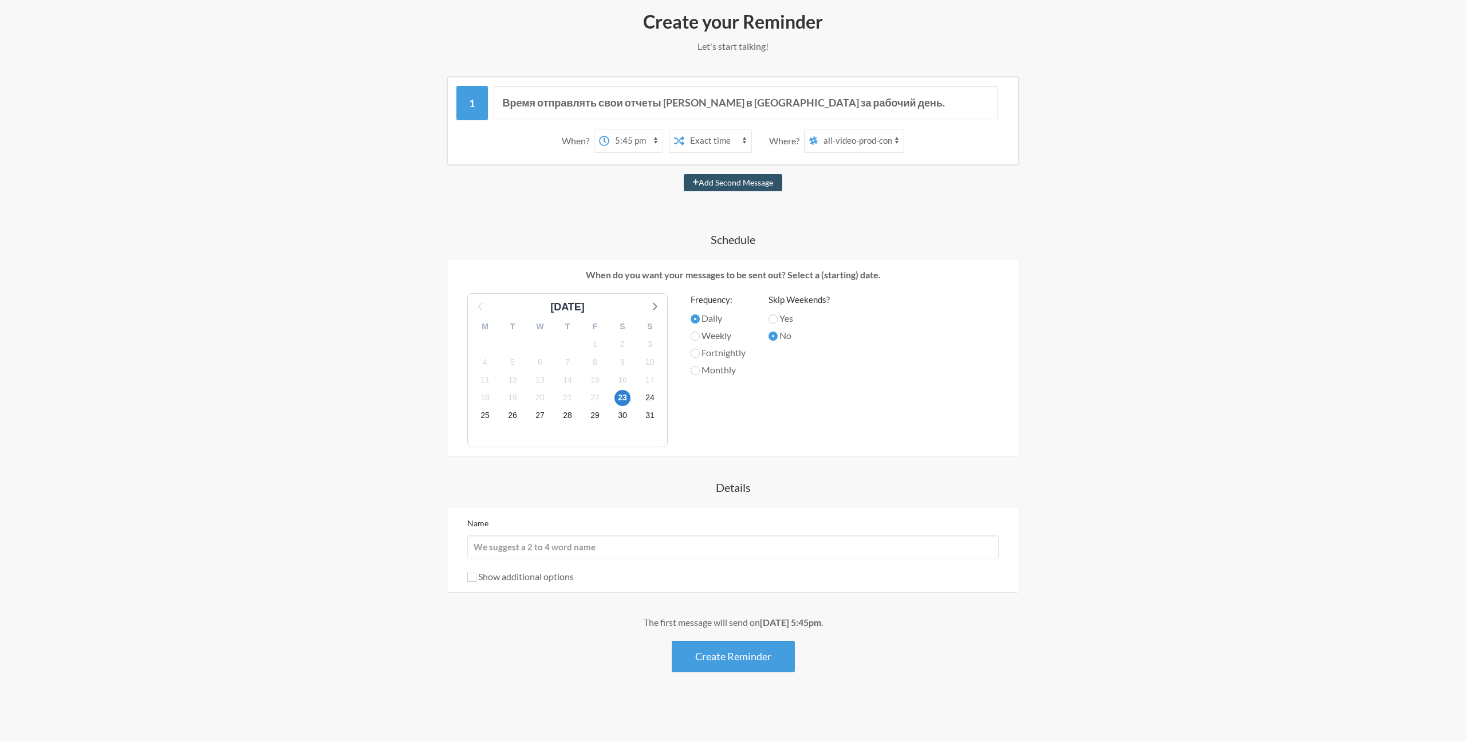
click at [585, 411] on div "29" at bounding box center [594, 416] width 27 height 18
click at [554, 418] on div "28" at bounding box center [567, 416] width 27 height 18
click at [542, 415] on span "27" at bounding box center [540, 416] width 16 height 16
click at [513, 412] on span "26" at bounding box center [513, 416] width 16 height 16
click at [622, 393] on span "23" at bounding box center [623, 398] width 16 height 16
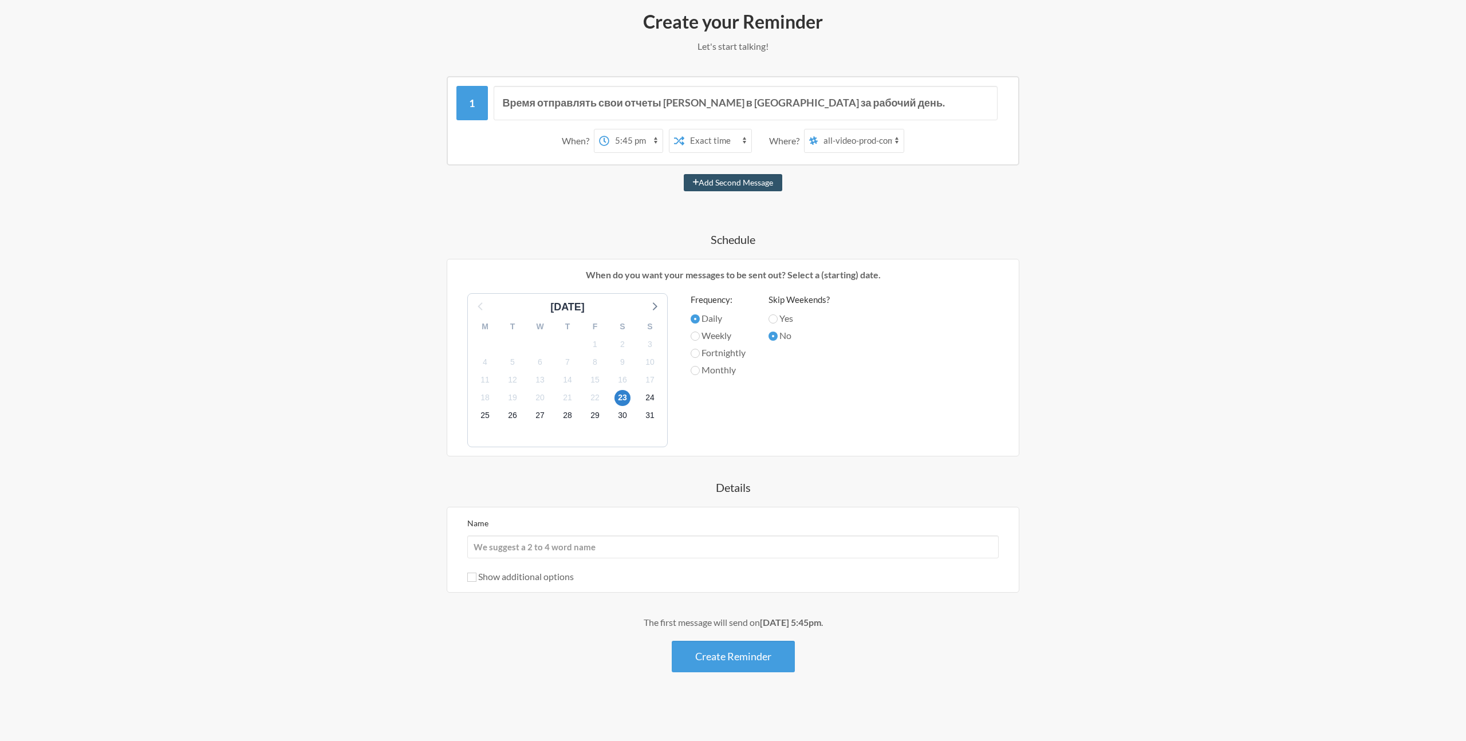
click at [724, 369] on label "Monthly" at bounding box center [718, 370] width 55 height 14
click at [700, 369] on input "Monthly" at bounding box center [695, 370] width 9 height 9
radio input "true"
click at [722, 353] on label "Fortnightly" at bounding box center [718, 353] width 55 height 14
click at [700, 353] on input "Fortnightly" at bounding box center [695, 353] width 9 height 9
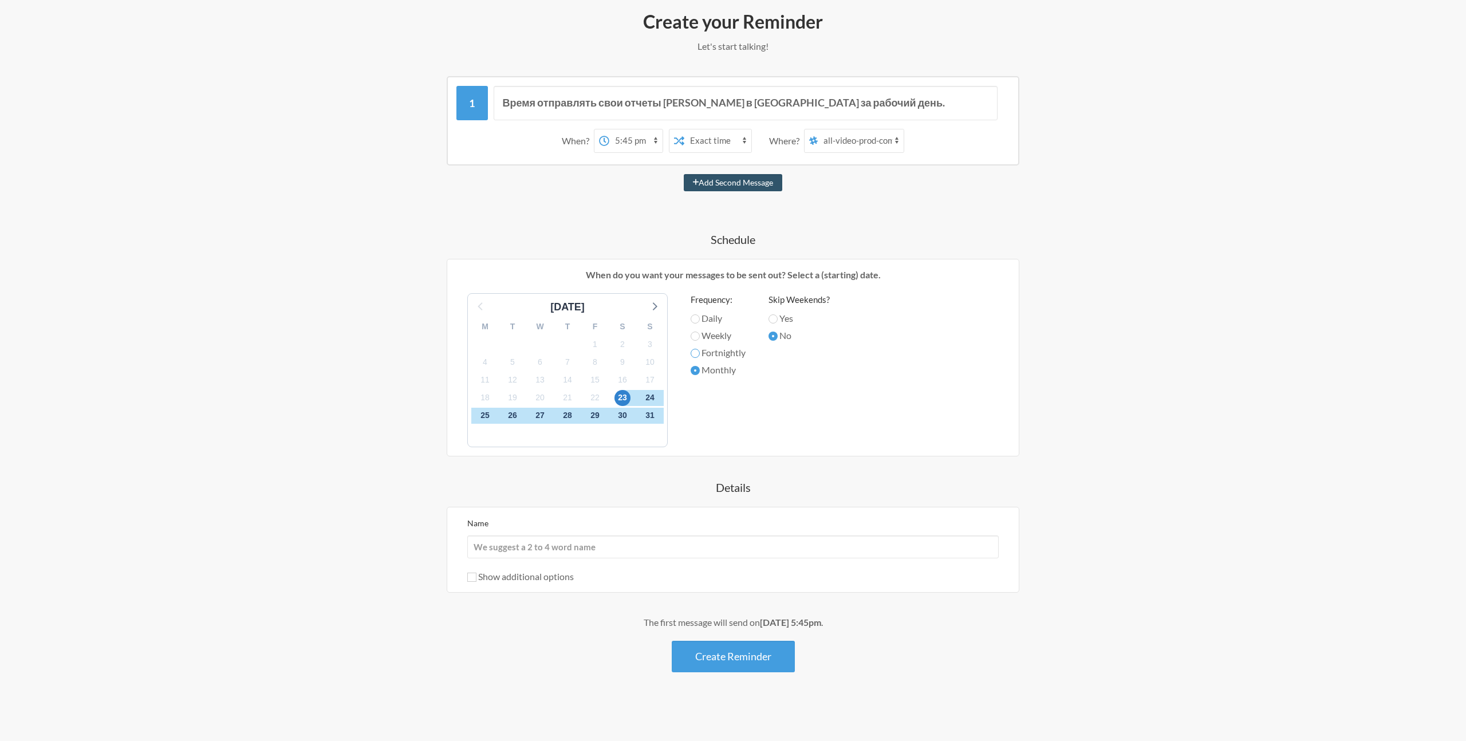
radio input "true"
click at [709, 316] on label "Daily" at bounding box center [718, 319] width 55 height 14
click at [700, 316] on input "Daily" at bounding box center [695, 318] width 9 height 9
radio input "true"
click at [538, 102] on input "Время отправлять свои отчеты [PERSON_NAME] в [GEOGRAPHIC_DATA] за рабочий день." at bounding box center [746, 103] width 505 height 34
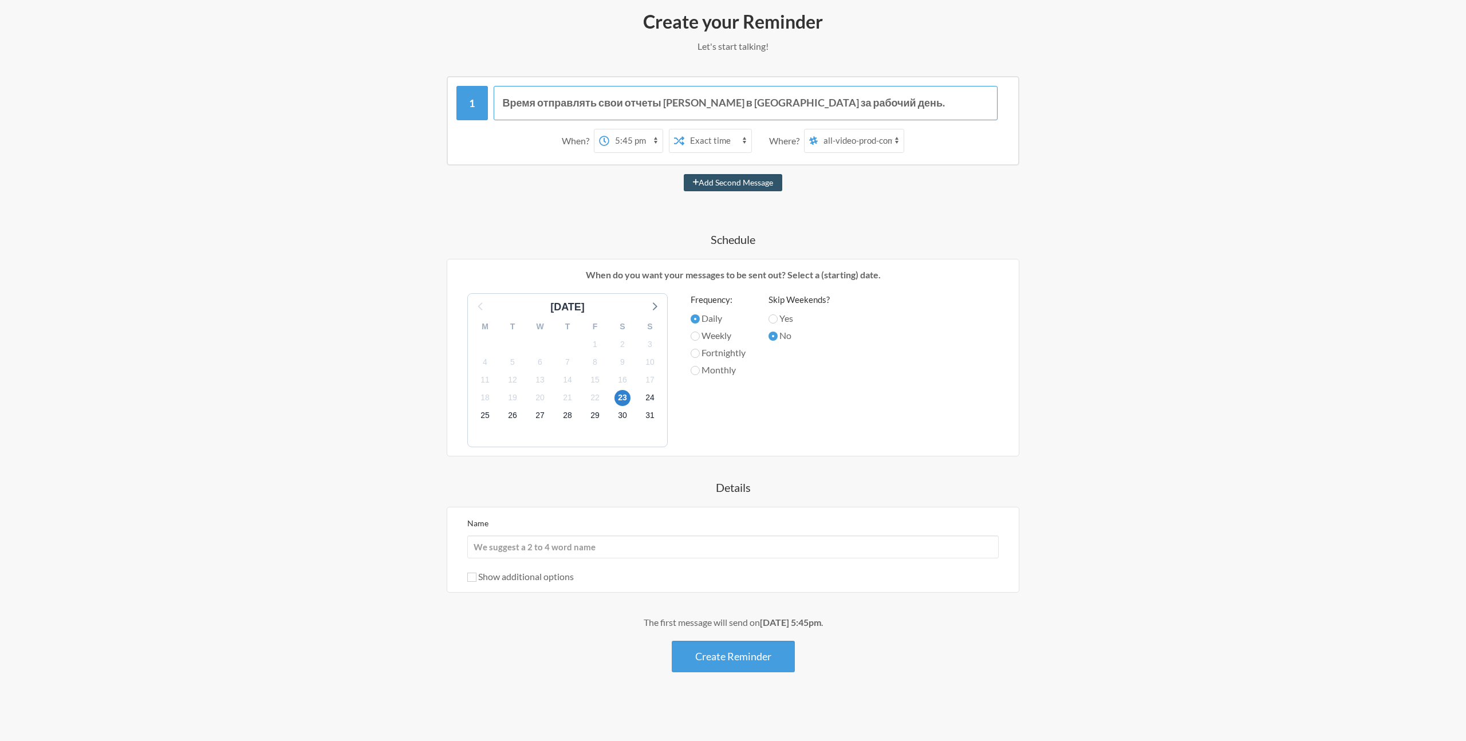
click at [566, 104] on input "Время отправлять свои отчеты [PERSON_NAME] в [GEOGRAPHIC_DATA] за рабочий день." at bounding box center [746, 103] width 505 height 34
click at [730, 95] on input "Время отправлять свои отчеты [PERSON_NAME] в [GEOGRAPHIC_DATA] за рабочий день." at bounding box center [746, 103] width 505 height 34
click at [862, 101] on input "Время отправлять свои отчеты [PERSON_NAME] в [GEOGRAPHIC_DATA] за рабочий день." at bounding box center [746, 103] width 505 height 34
click at [770, 104] on input "Время отправлять свои отчеты [PERSON_NAME] в [GEOGRAPHIC_DATA] за рабочий день." at bounding box center [746, 103] width 505 height 34
click at [796, 107] on input "Время отправлять свои отчеты [PERSON_NAME] в [GEOGRAPHIC_DATA] за рабочий день." at bounding box center [746, 103] width 505 height 34
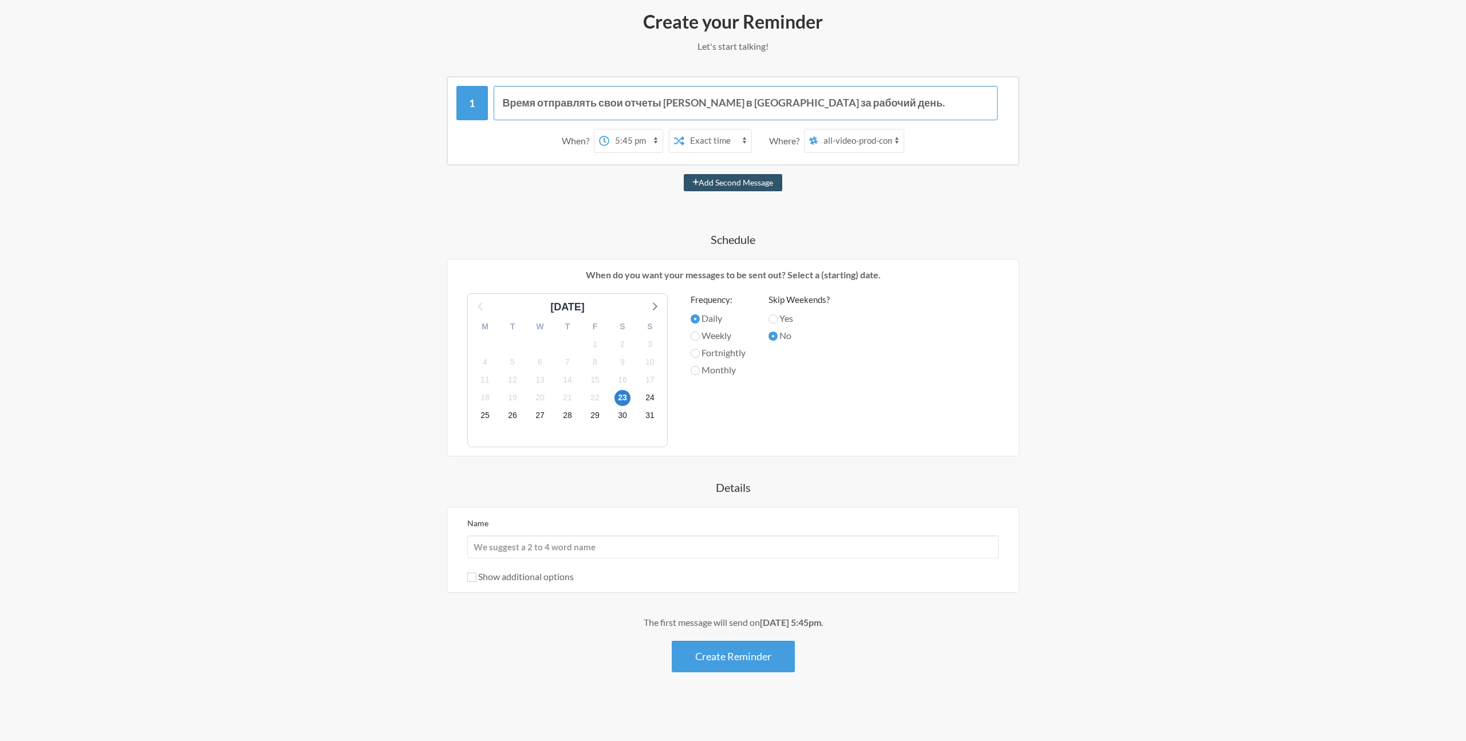
click at [860, 104] on input "Время отправлять свои отчеты [PERSON_NAME] в [GEOGRAPHIC_DATA] за рабочий день." at bounding box center [746, 103] width 505 height 34
click at [777, 105] on input "Время отправлять свои отчеты [PERSON_NAME] в [GEOGRAPHIC_DATA] за рабочий день." at bounding box center [746, 103] width 505 height 34
click at [866, 99] on input "Время отправлять свои отчеты [PERSON_NAME] в [GEOGRAPHIC_DATA] за рабочий день." at bounding box center [746, 103] width 505 height 34
click at [656, 308] on icon at bounding box center [654, 305] width 15 height 15
click at [626, 369] on div "13" at bounding box center [622, 362] width 27 height 18
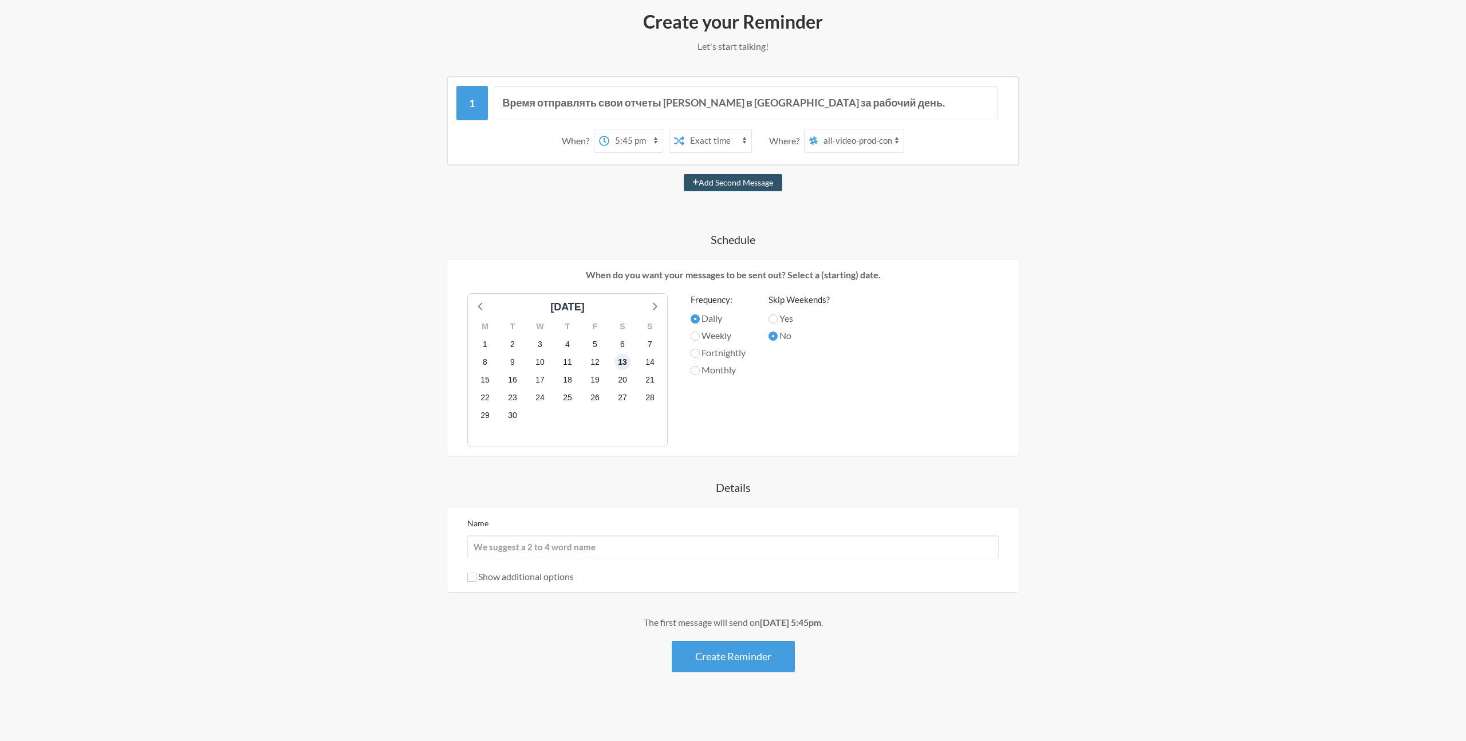
click at [624, 364] on span "13" at bounding box center [623, 362] width 16 height 16
click at [772, 317] on input "Yes" at bounding box center [773, 318] width 9 height 9
radio input "true"
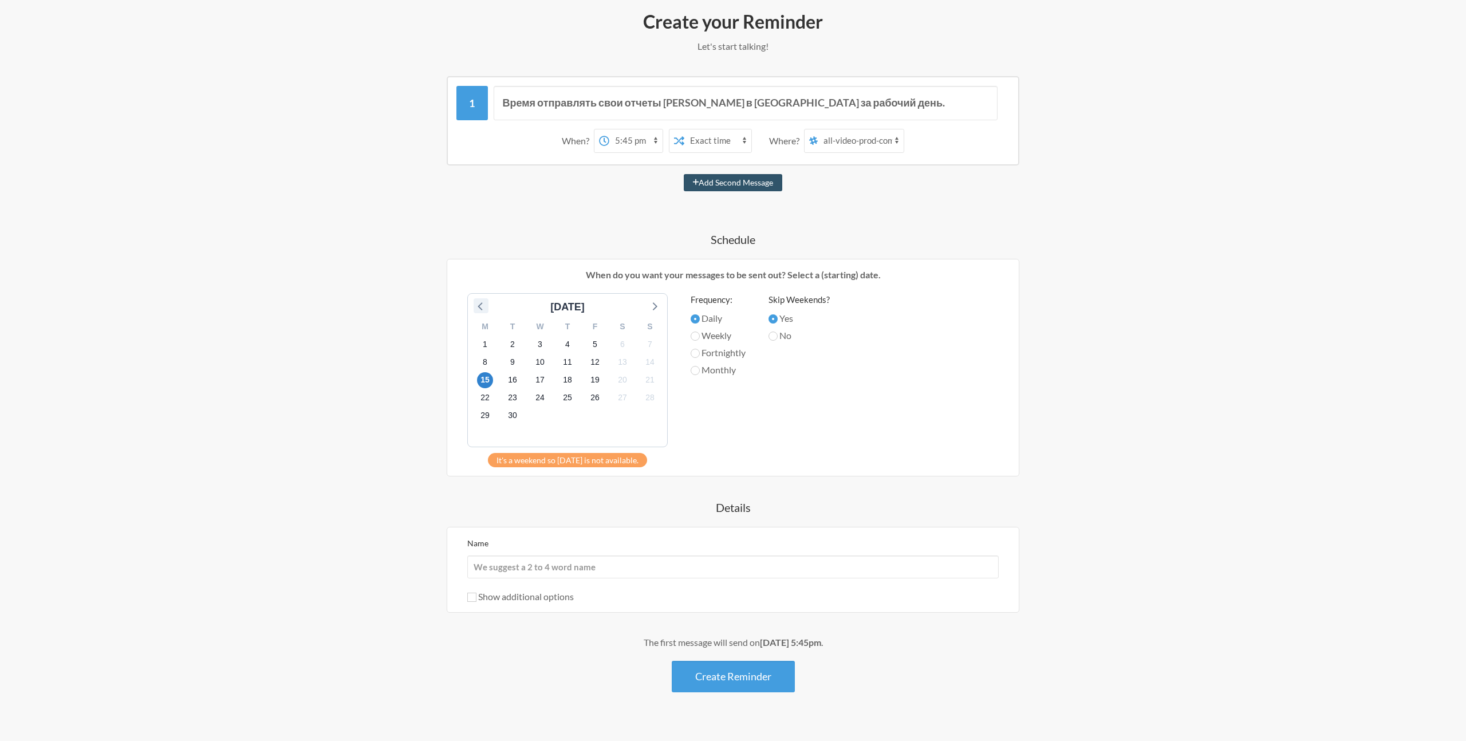
click at [482, 304] on icon at bounding box center [481, 305] width 15 height 15
click at [626, 387] on span "16" at bounding box center [623, 380] width 16 height 16
click at [626, 395] on span "23" at bounding box center [623, 398] width 16 height 16
click at [626, 410] on span "30" at bounding box center [623, 416] width 16 height 16
click at [780, 332] on label "No" at bounding box center [799, 336] width 61 height 14
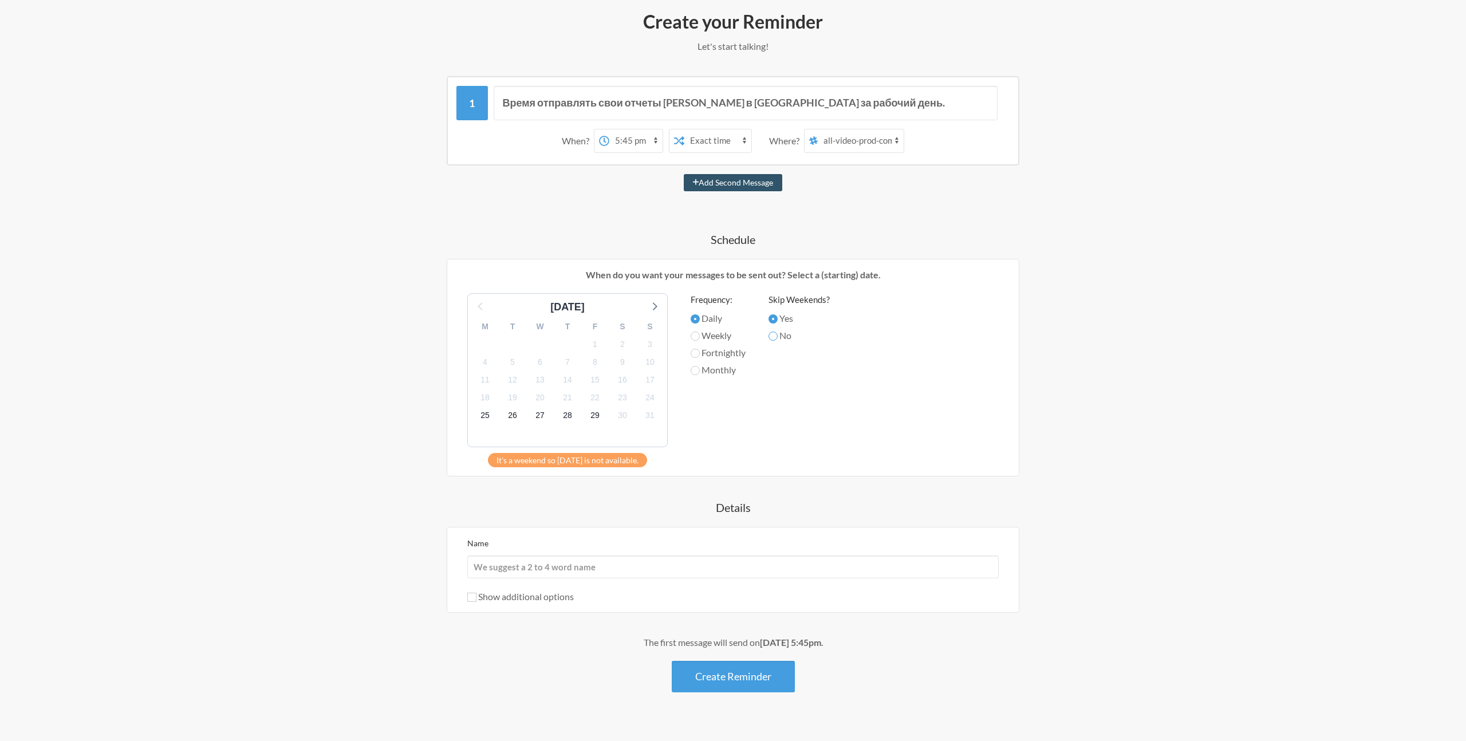
click at [778, 332] on input "No" at bounding box center [773, 336] width 9 height 9
radio input "true"
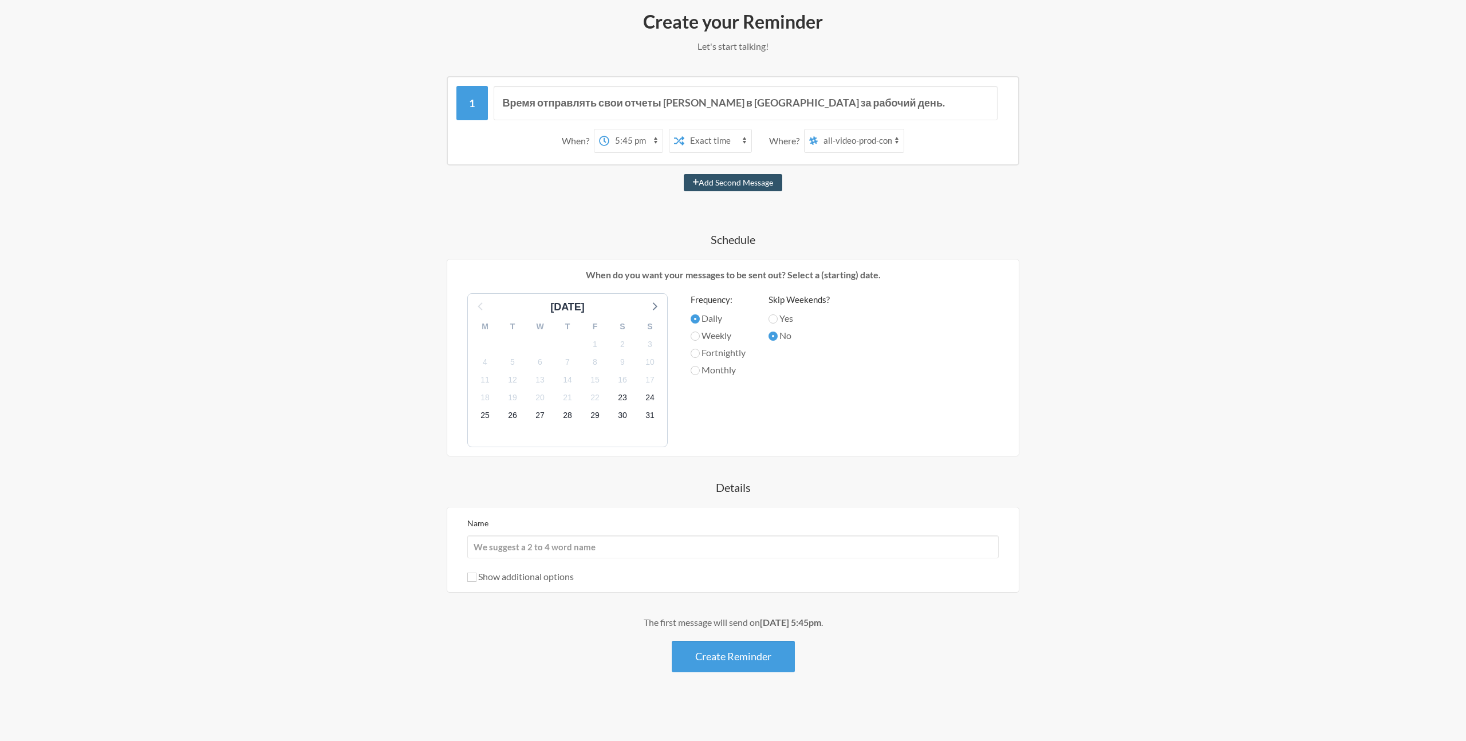
click at [701, 337] on label "Weekly" at bounding box center [718, 336] width 55 height 14
click at [700, 337] on input "Weekly" at bounding box center [695, 336] width 9 height 9
radio input "true"
click at [618, 399] on span "23" at bounding box center [623, 398] width 16 height 16
click at [622, 416] on span "30" at bounding box center [623, 416] width 16 height 16
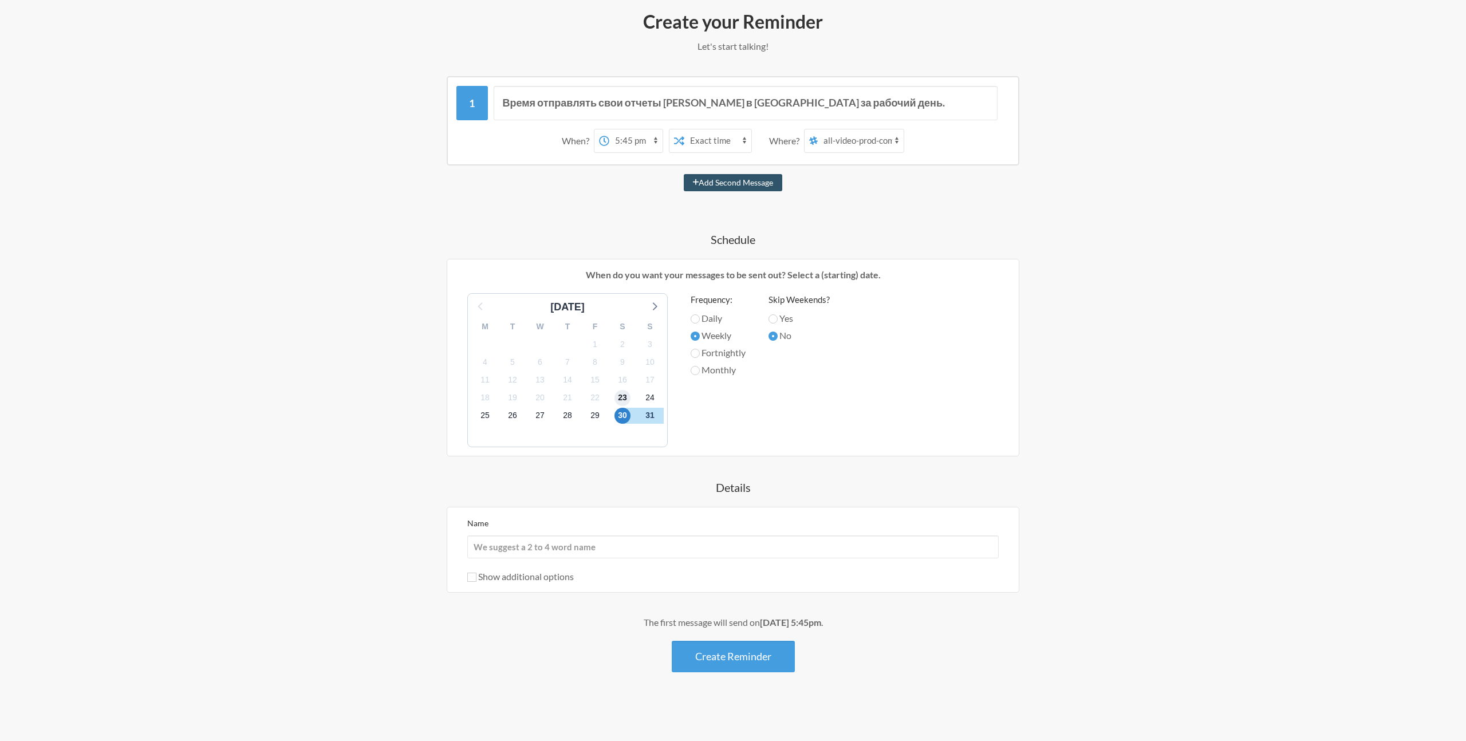
click at [619, 401] on span "23" at bounding box center [623, 398] width 16 height 16
click at [620, 414] on span "30" at bounding box center [623, 416] width 16 height 16
click at [652, 403] on span "24" at bounding box center [650, 398] width 16 height 16
click at [625, 403] on span "23" at bounding box center [623, 398] width 16 height 16
click at [650, 399] on span "24" at bounding box center [650, 398] width 16 height 16
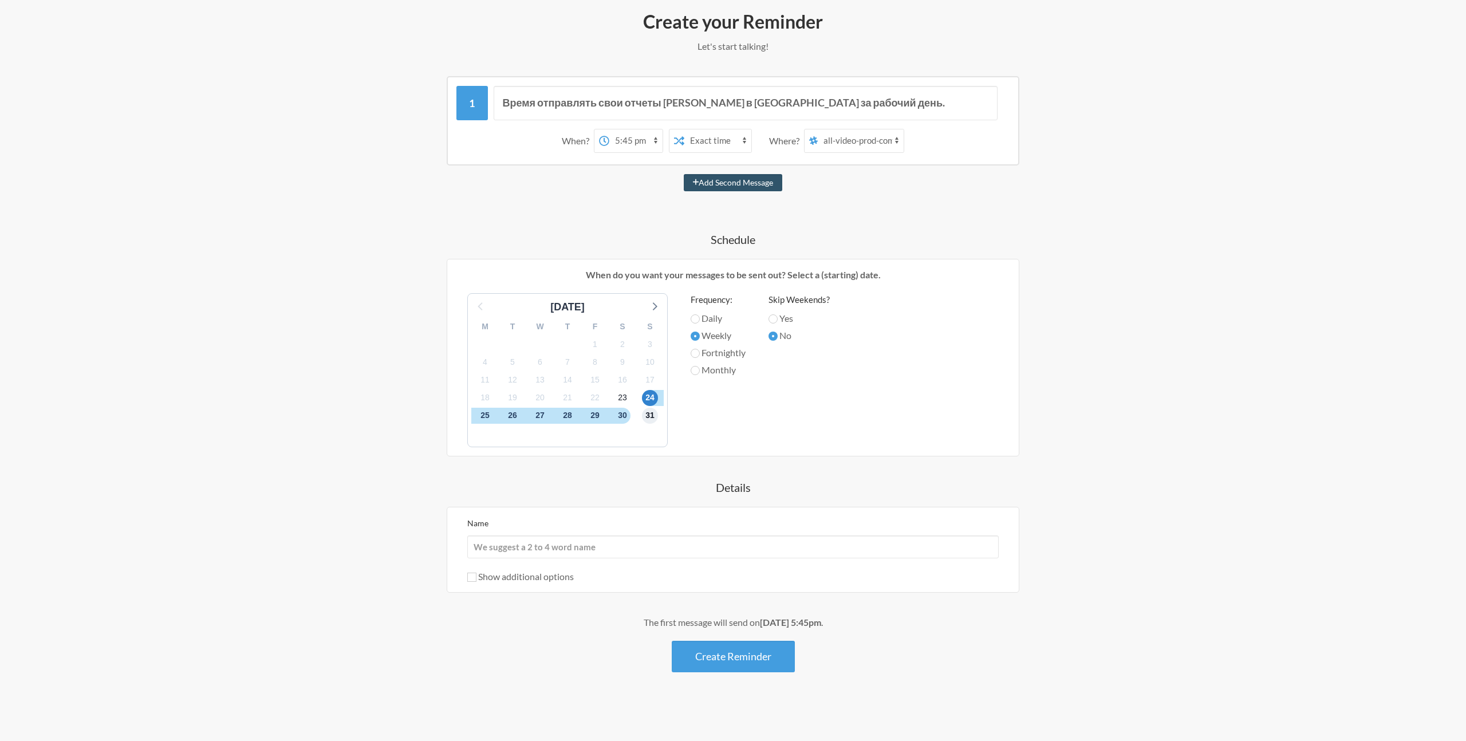
click at [646, 415] on span "31" at bounding box center [650, 416] width 16 height 16
click at [622, 398] on span "23" at bounding box center [623, 398] width 16 height 16
click at [482, 417] on span "25" at bounding box center [485, 416] width 16 height 16
click at [624, 414] on span "30" at bounding box center [623, 416] width 16 height 16
click at [482, 418] on span "25" at bounding box center [485, 416] width 16 height 16
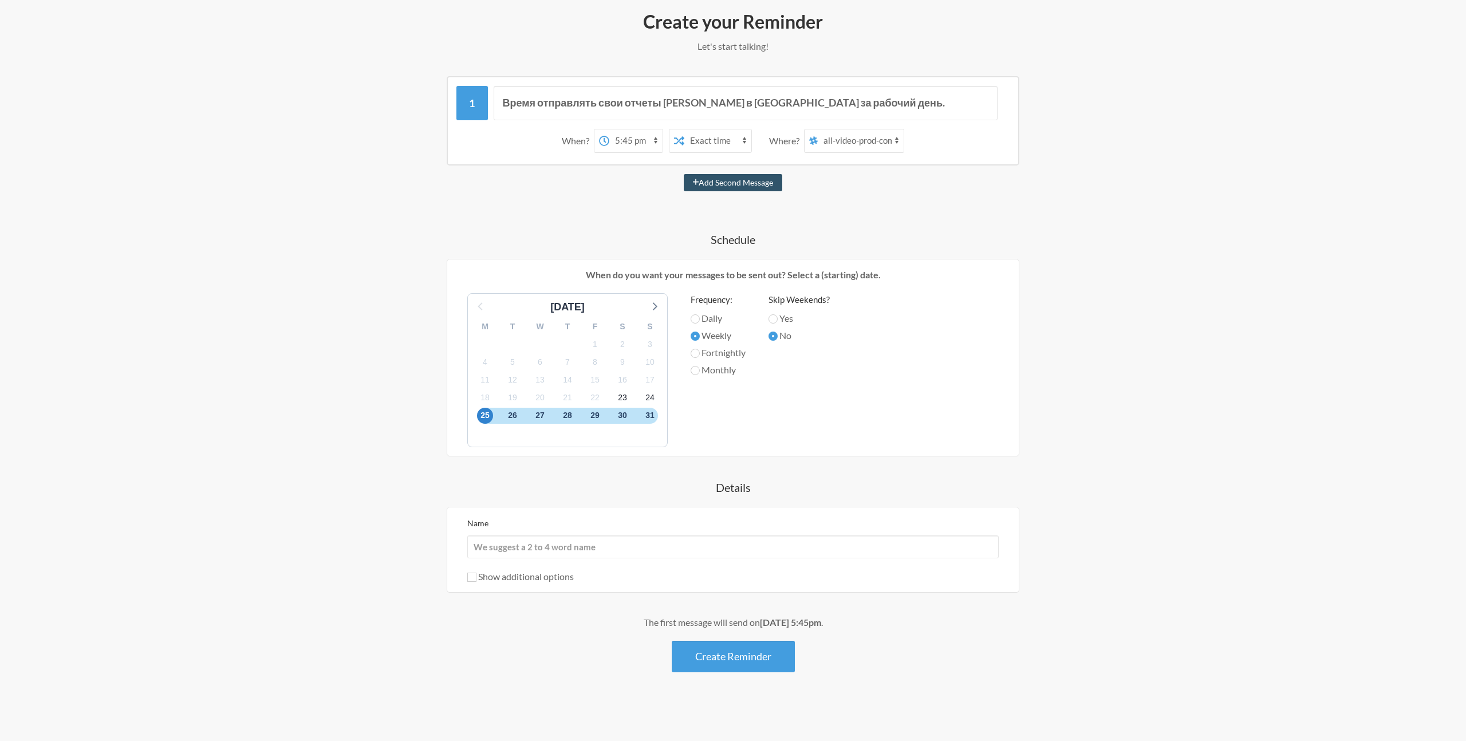
click at [699, 356] on label "Fortnightly" at bounding box center [718, 353] width 55 height 14
click at [699, 356] on input "Fortnightly" at bounding box center [695, 353] width 9 height 9
radio input "true"
click at [620, 418] on span "30" at bounding box center [623, 416] width 16 height 16
drag, startPoint x: 628, startPoint y: 417, endPoint x: 509, endPoint y: 416, distance: 119.2
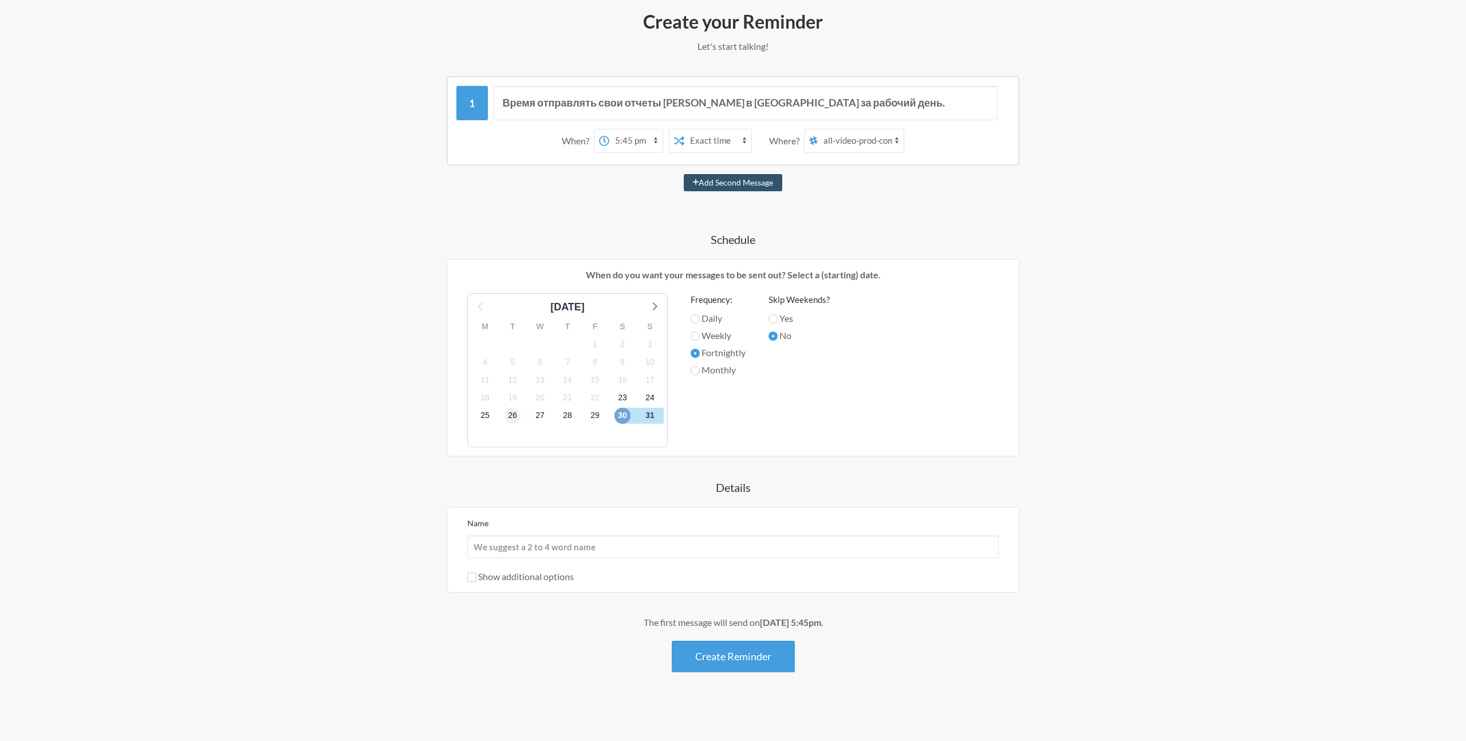
click at [509, 416] on div "M T W T F S S 28 29 30 31 1 2 3 4 5 6 7 8 9 10 11 12 13 14 15 16 17 18 19 20 21…" at bounding box center [567, 381] width 199 height 132
click at [485, 414] on span "25" at bounding box center [485, 416] width 16 height 16
click at [656, 304] on icon at bounding box center [654, 305] width 15 height 15
click at [482, 363] on span "8" at bounding box center [485, 362] width 16 height 16
click at [481, 402] on span "22" at bounding box center [485, 398] width 16 height 16
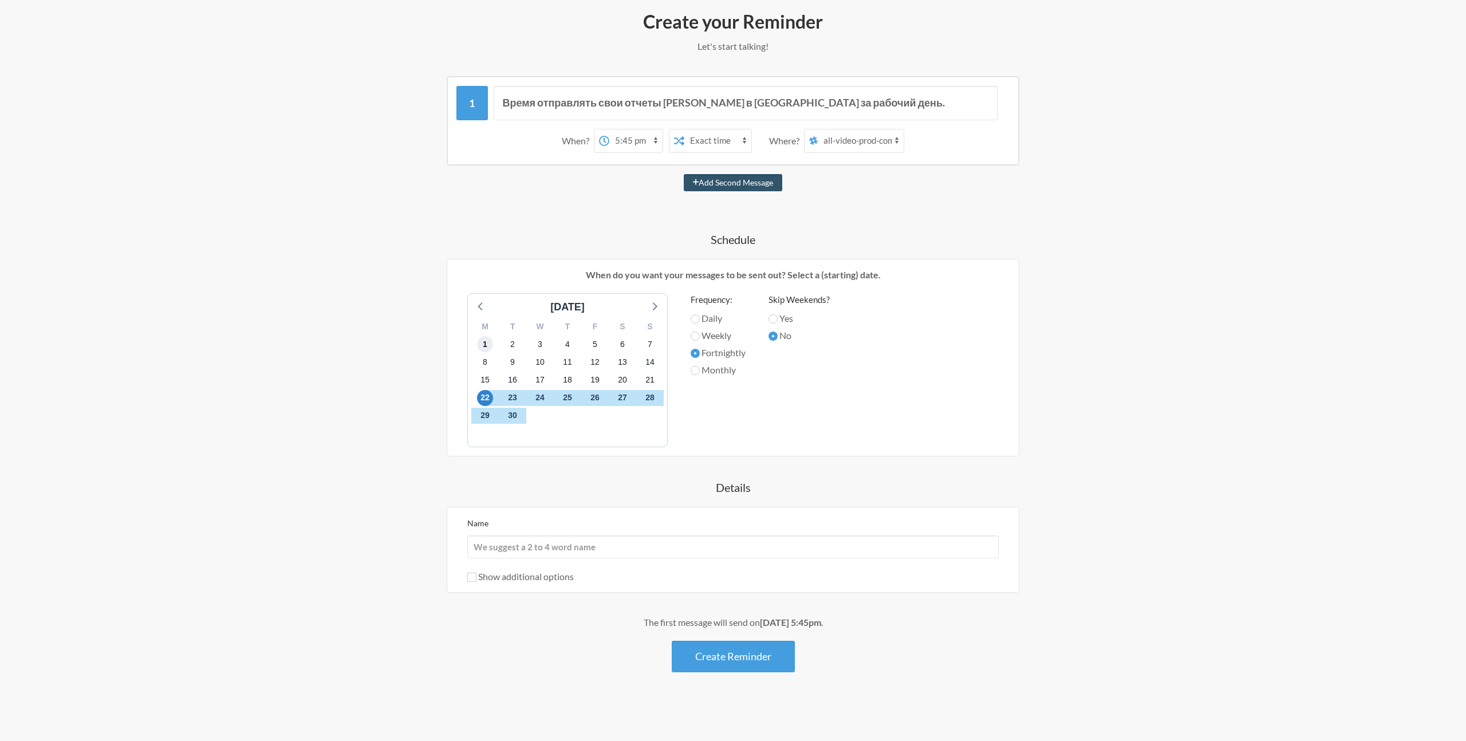
click at [487, 344] on span "1" at bounding box center [485, 344] width 16 height 16
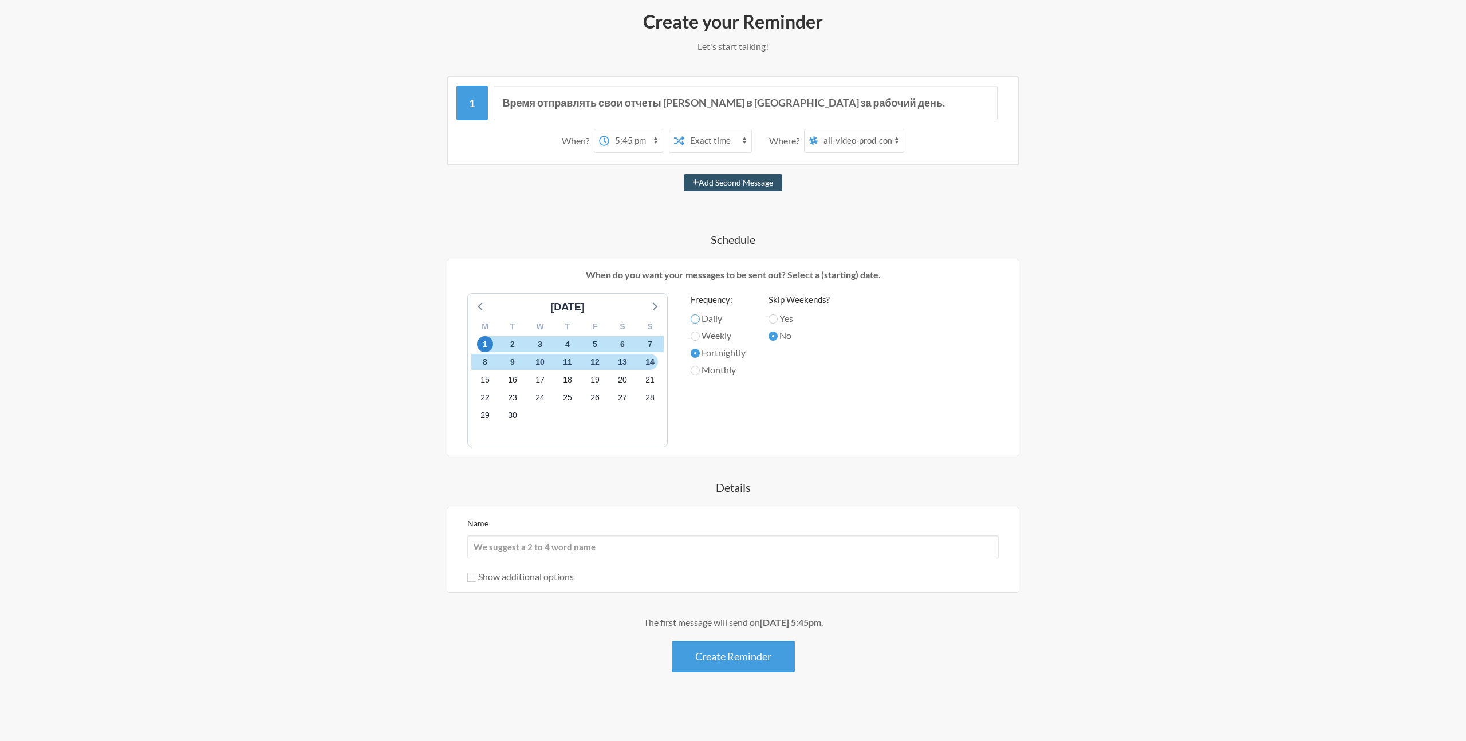
click at [697, 320] on input "Daily" at bounding box center [695, 318] width 9 height 9
radio input "true"
click at [701, 335] on label "Weekly" at bounding box center [718, 336] width 55 height 14
click at [700, 335] on input "Weekly" at bounding box center [695, 336] width 9 height 9
radio input "true"
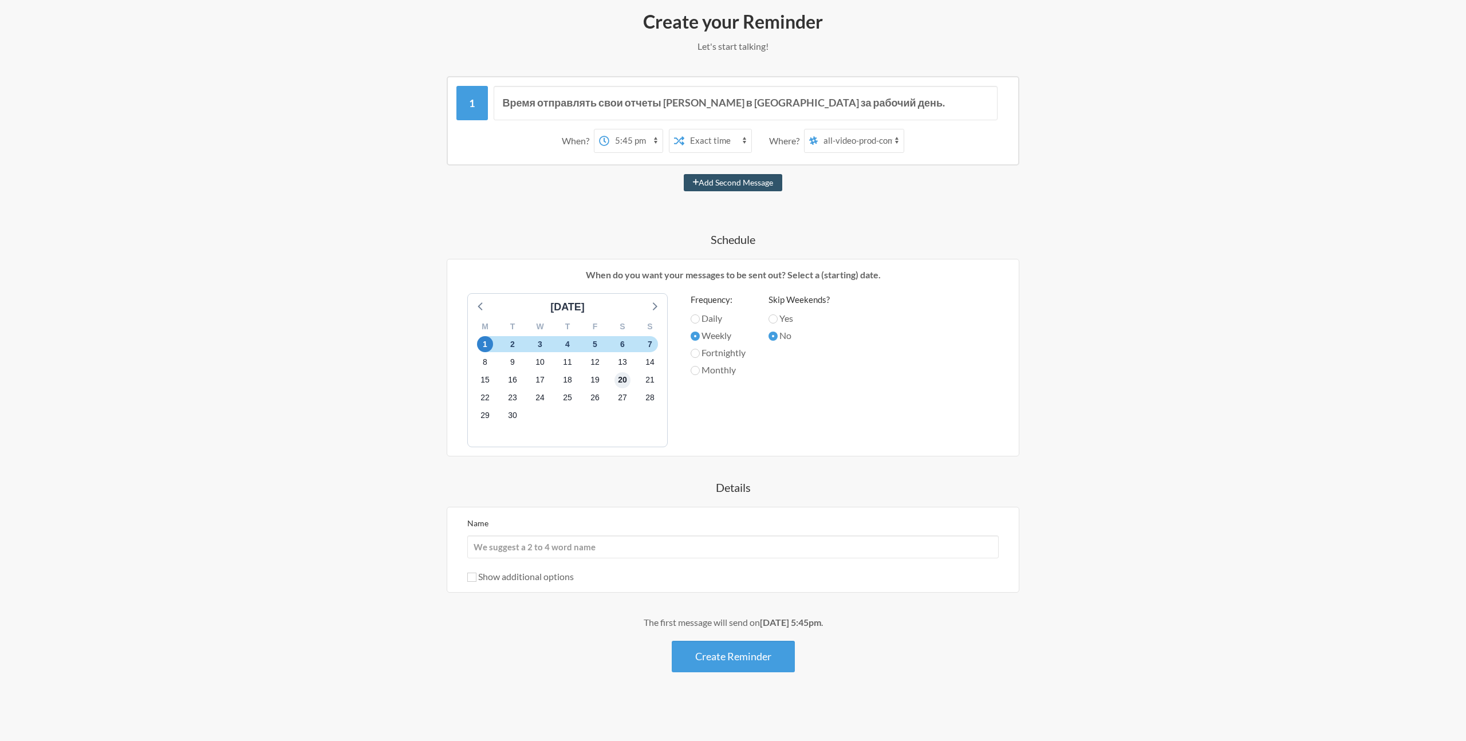
click at [627, 377] on span "20" at bounding box center [623, 380] width 16 height 16
click at [480, 353] on div "8" at bounding box center [484, 362] width 27 height 18
click at [483, 341] on span "1" at bounding box center [485, 344] width 16 height 16
click at [477, 304] on icon at bounding box center [481, 305] width 15 height 15
click at [653, 394] on span "24" at bounding box center [650, 398] width 16 height 16
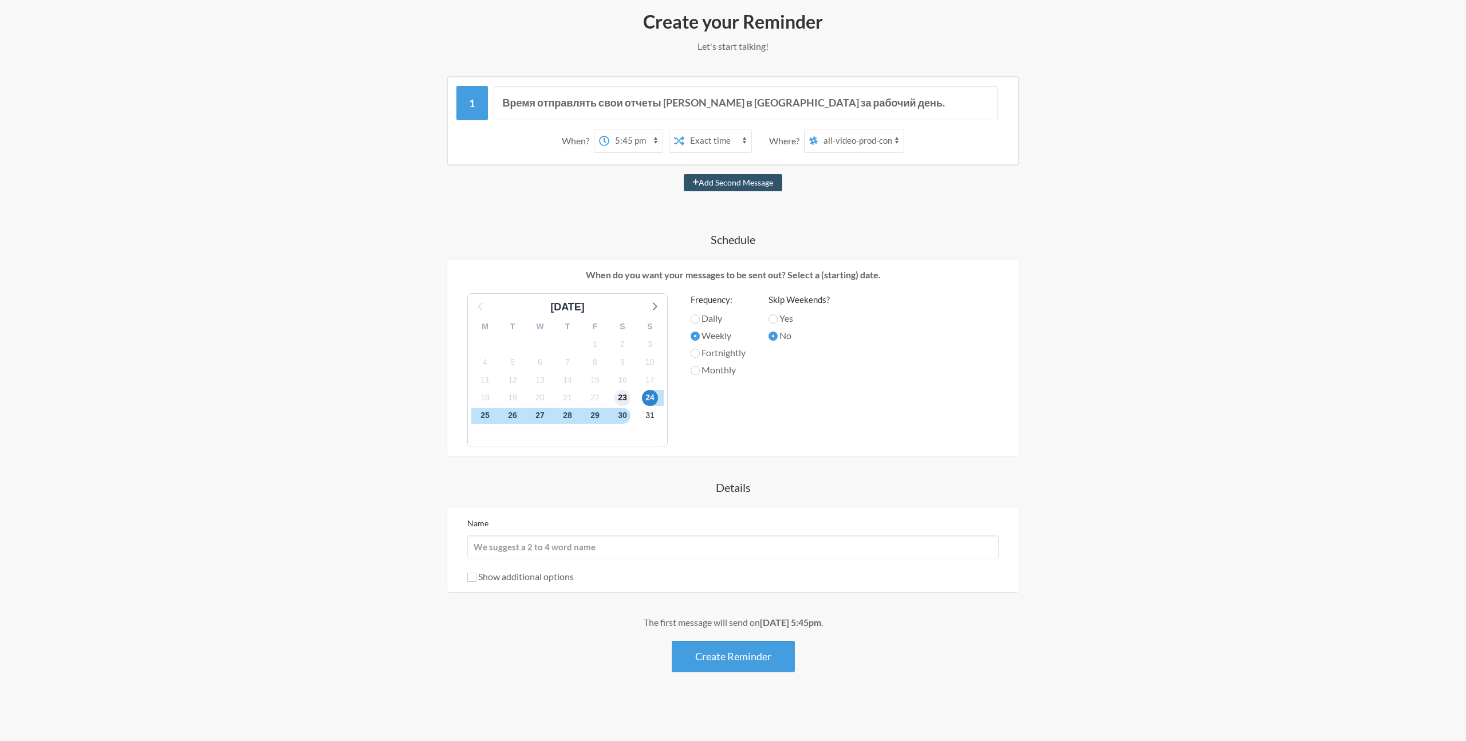
click at [627, 398] on span "23" at bounding box center [623, 398] width 16 height 16
click at [658, 418] on div "31" at bounding box center [649, 416] width 27 height 18
click at [701, 319] on label "Daily" at bounding box center [718, 319] width 55 height 14
click at [700, 319] on input "Daily" at bounding box center [695, 318] width 9 height 9
radio input "true"
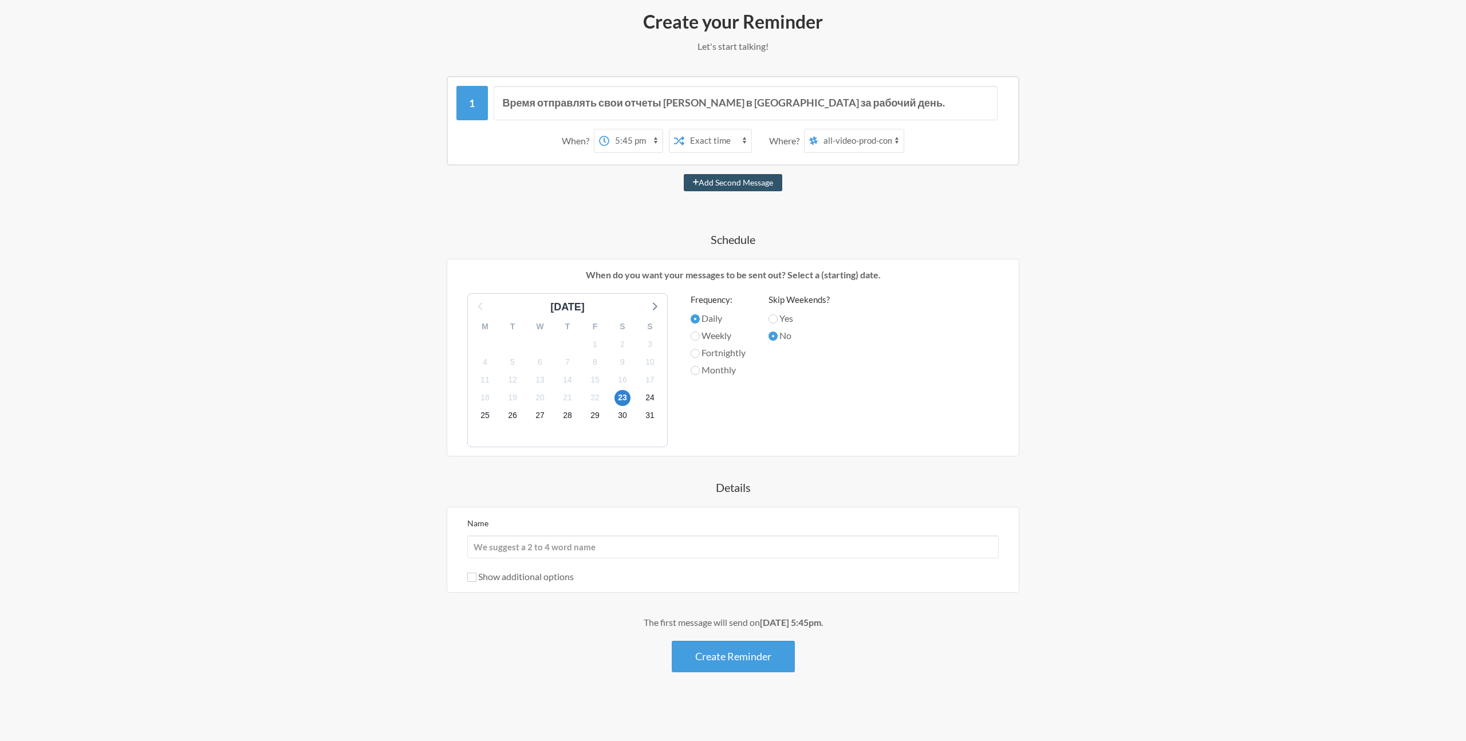
click at [781, 314] on label "Yes" at bounding box center [799, 319] width 61 height 14
click at [778, 314] on input "Yes" at bounding box center [773, 318] width 9 height 9
radio input "true"
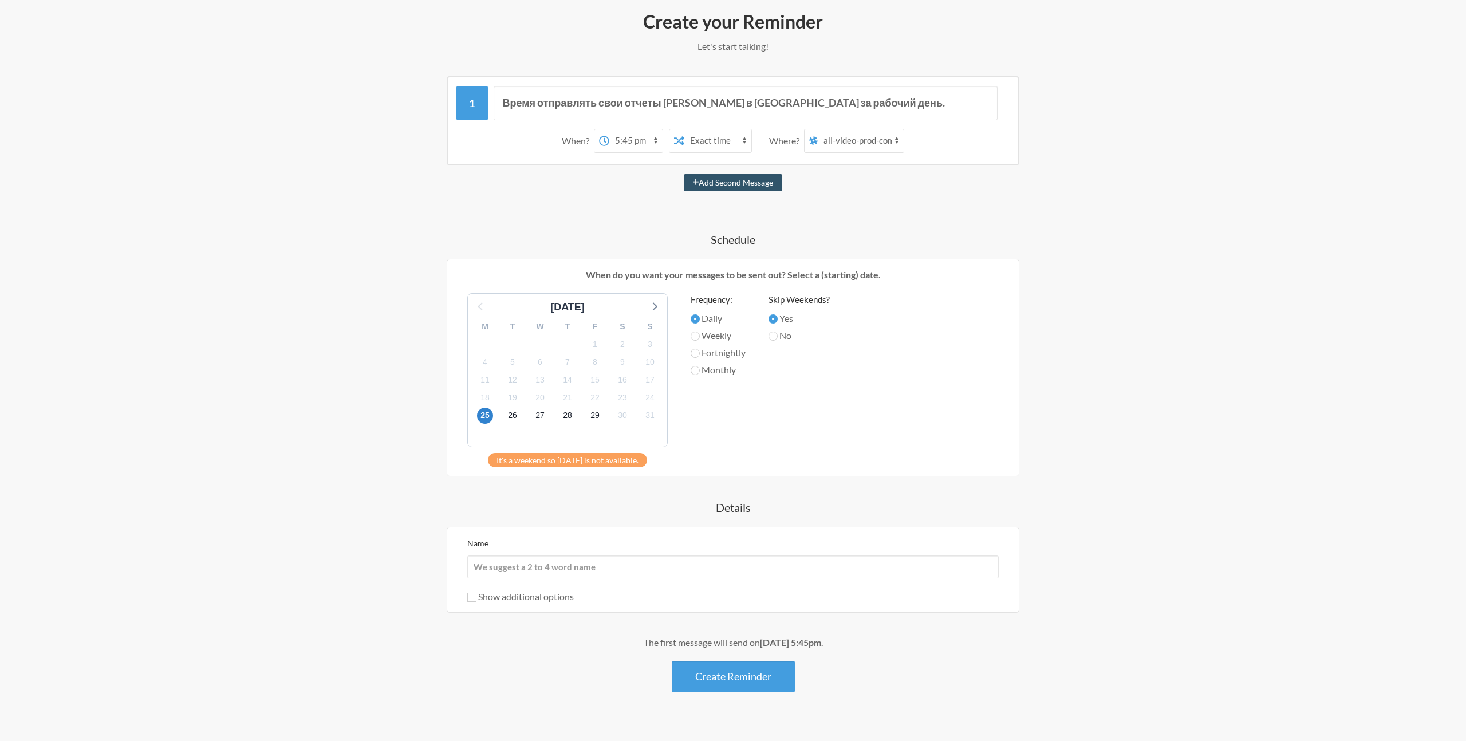
click at [781, 331] on label "No" at bounding box center [799, 336] width 61 height 14
click at [778, 332] on input "No" at bounding box center [773, 336] width 9 height 9
radio input "true"
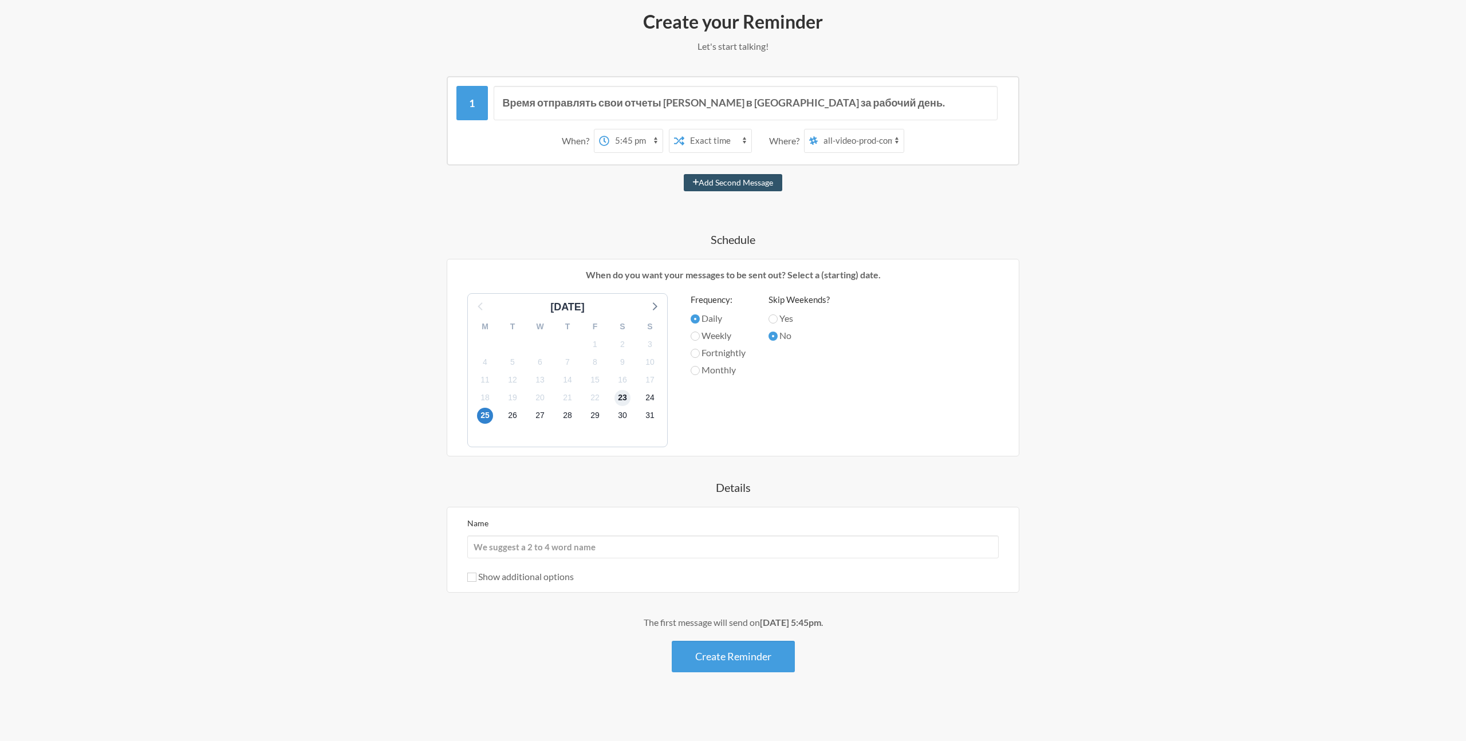
click at [619, 399] on span "23" at bounding box center [623, 398] width 16 height 16
click at [740, 656] on button "Create Reminder" at bounding box center [733, 657] width 123 height 32
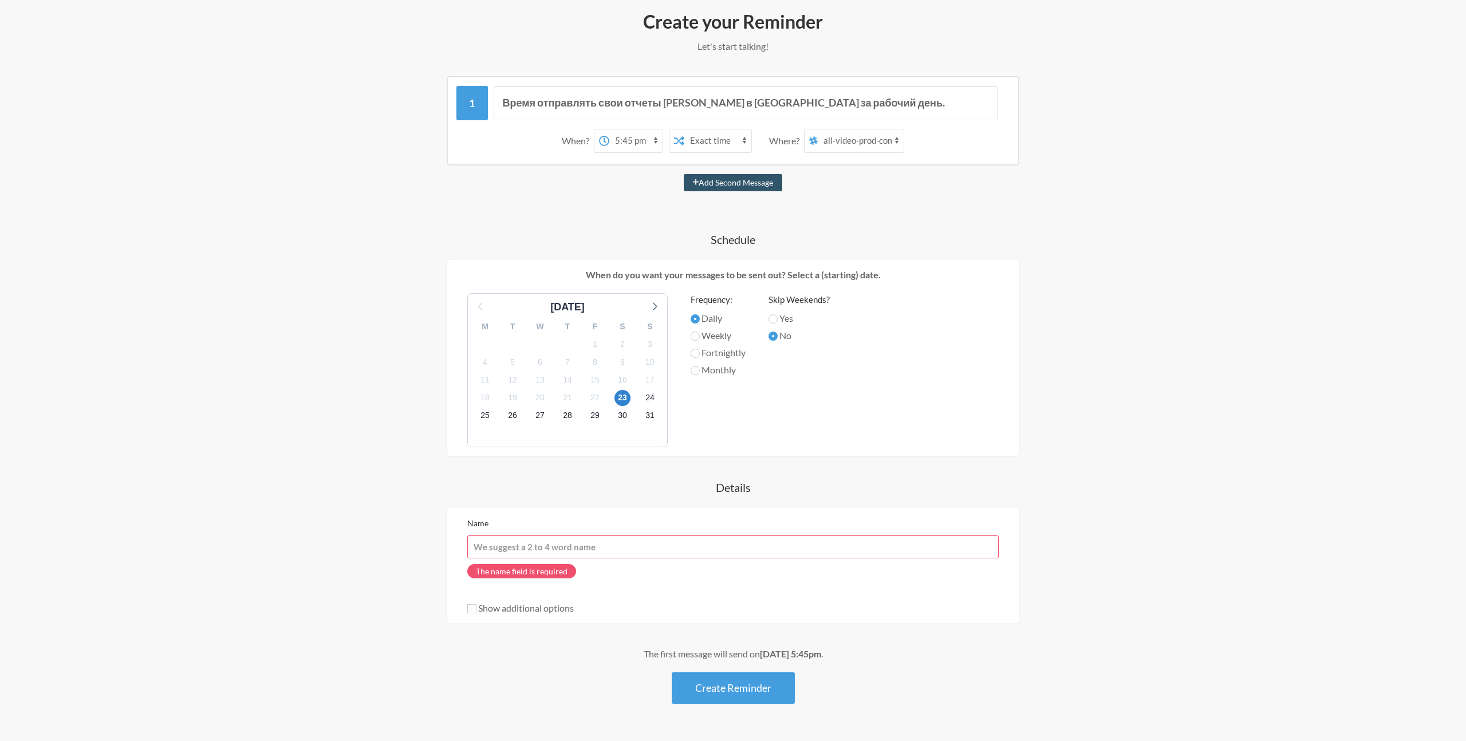
click at [599, 547] on input "Name" at bounding box center [733, 547] width 532 height 23
click at [694, 588] on div "The name field is required" at bounding box center [733, 575] width 532 height 32
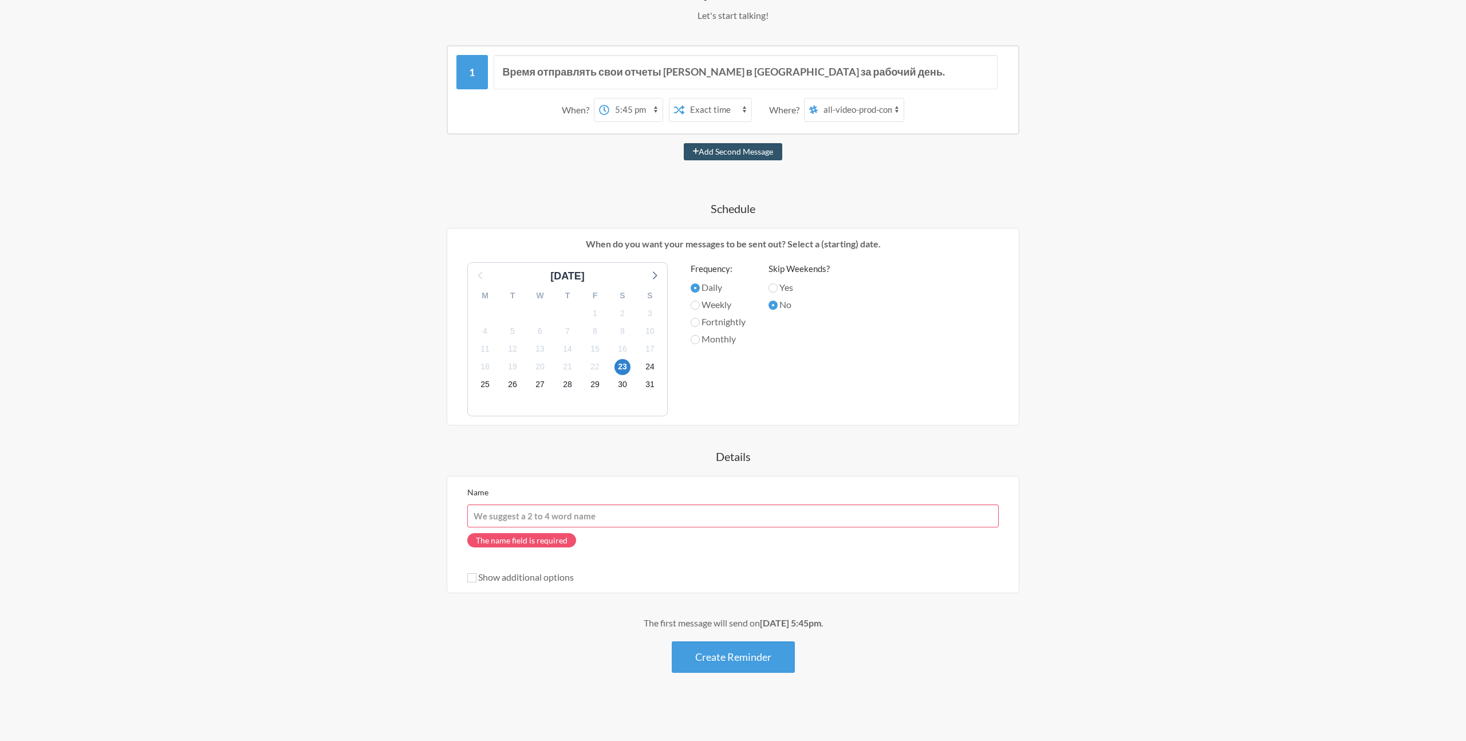
scroll to position [174, 0]
click at [535, 516] on input "Name" at bounding box center [733, 515] width 532 height 23
click at [650, 542] on div "The name field is required" at bounding box center [733, 543] width 532 height 32
click at [546, 577] on label "Show additional options" at bounding box center [520, 576] width 107 height 11
click at [477, 577] on input "Show additional options" at bounding box center [471, 577] width 9 height 9
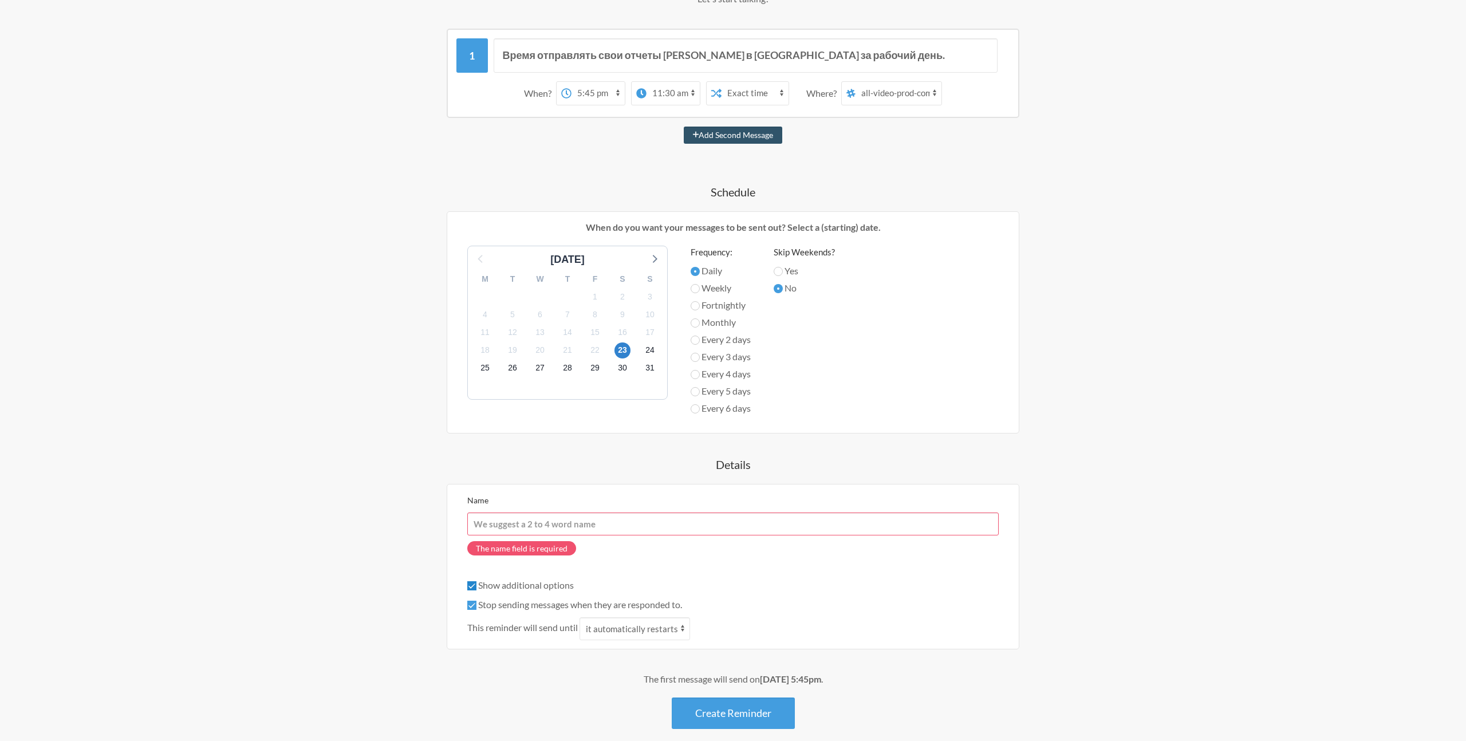
scroll to position [197, 0]
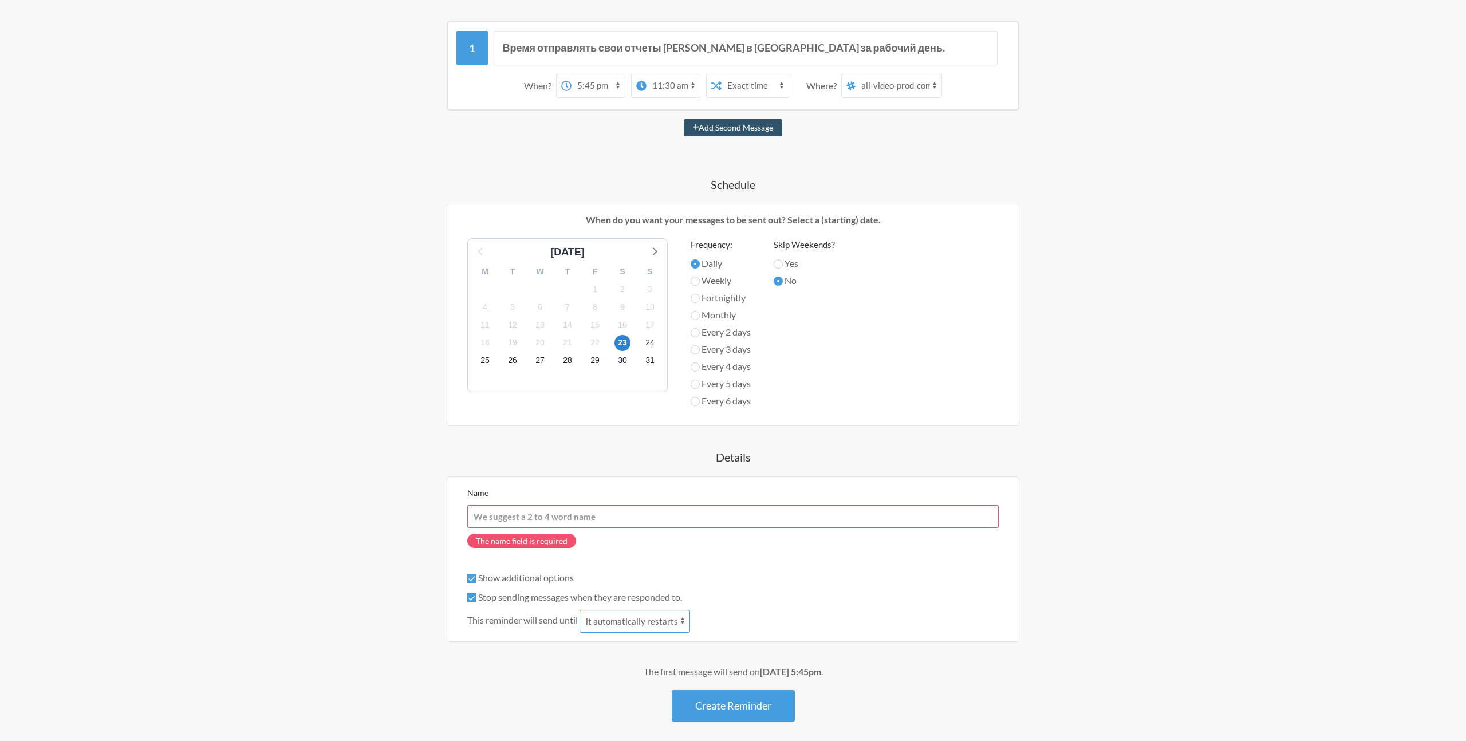
click at [608, 619] on select "it automatically restarts it is replied to" at bounding box center [635, 621] width 111 height 23
click at [532, 580] on label "Show additional options" at bounding box center [520, 577] width 107 height 11
click at [477, 580] on input "Show additional options" at bounding box center [471, 578] width 9 height 9
checkbox input "false"
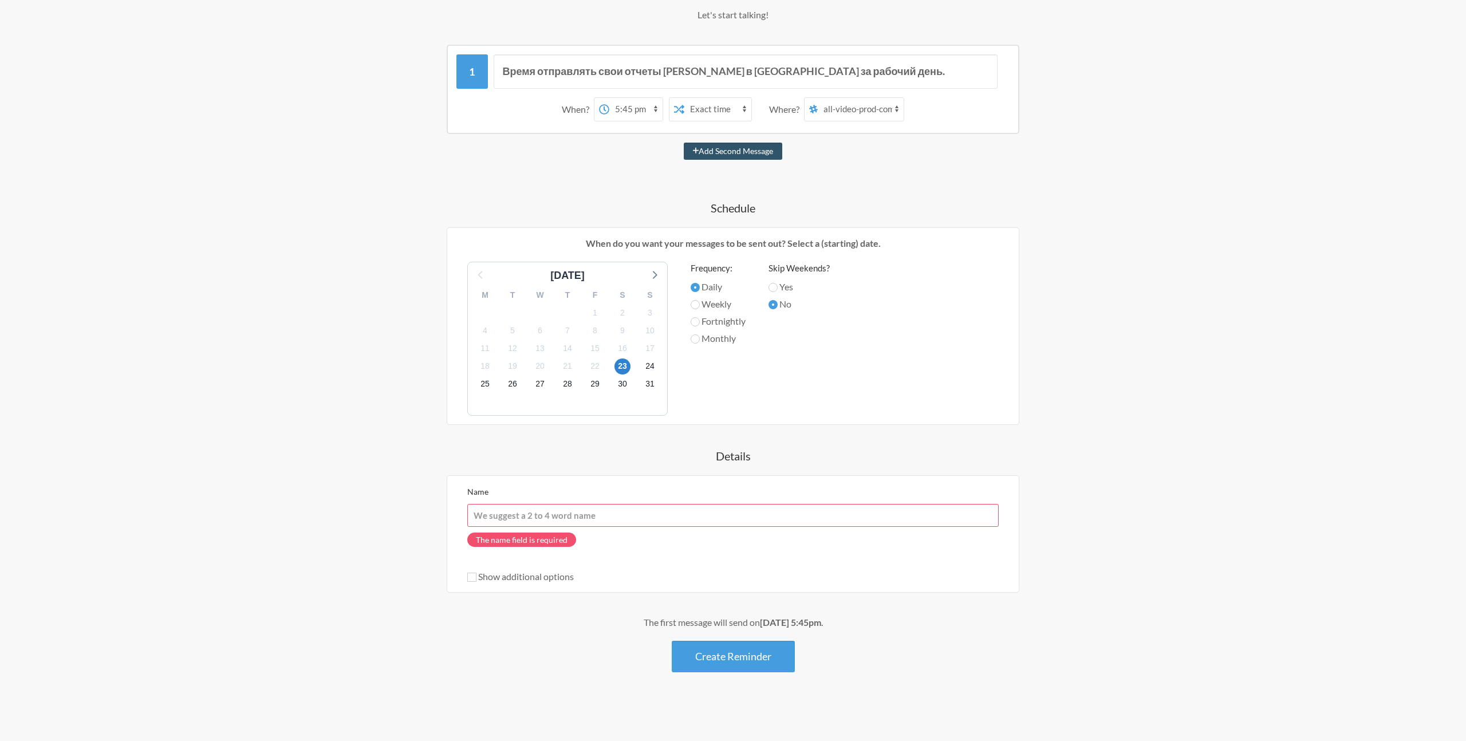
click at [634, 557] on div "The name field is required" at bounding box center [733, 543] width 532 height 32
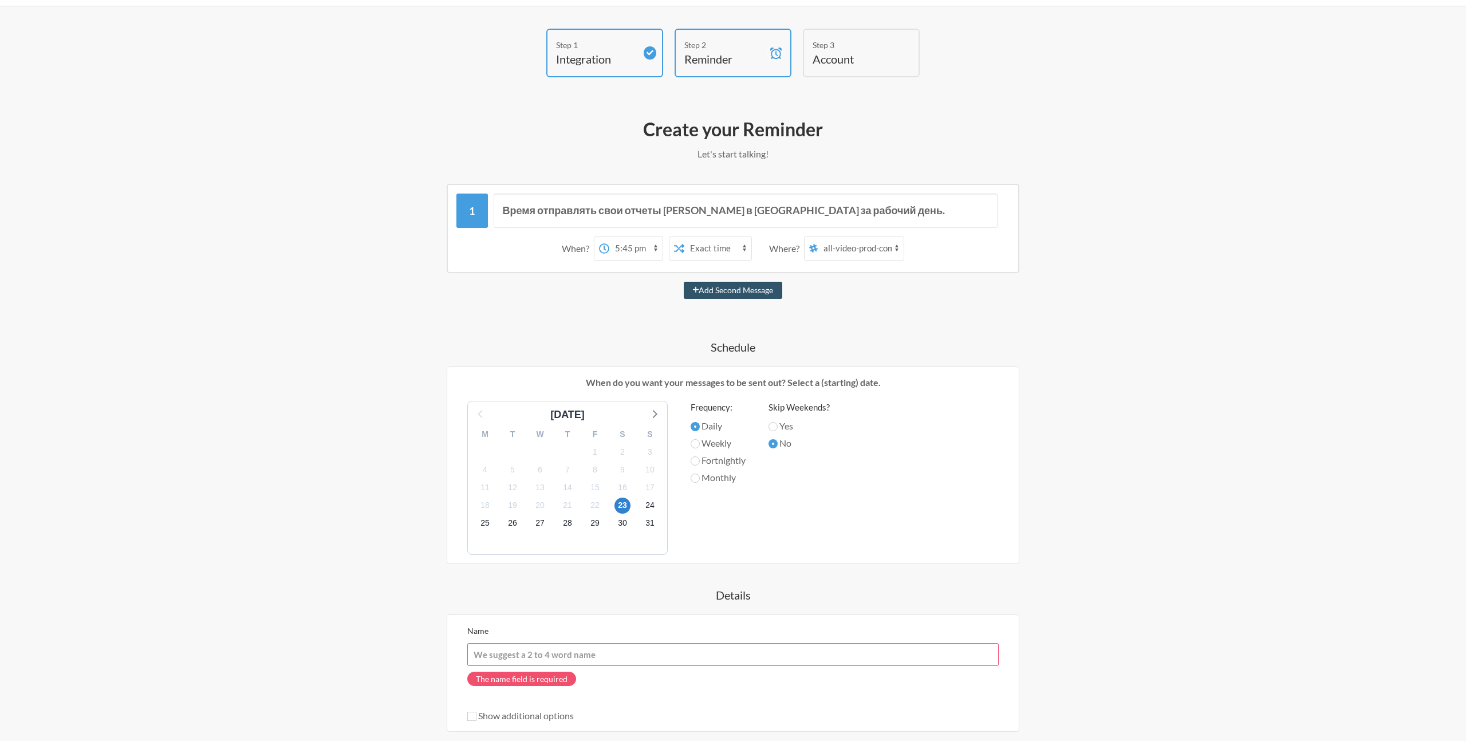
scroll to position [0, 0]
